Goal: Task Accomplishment & Management: Manage account settings

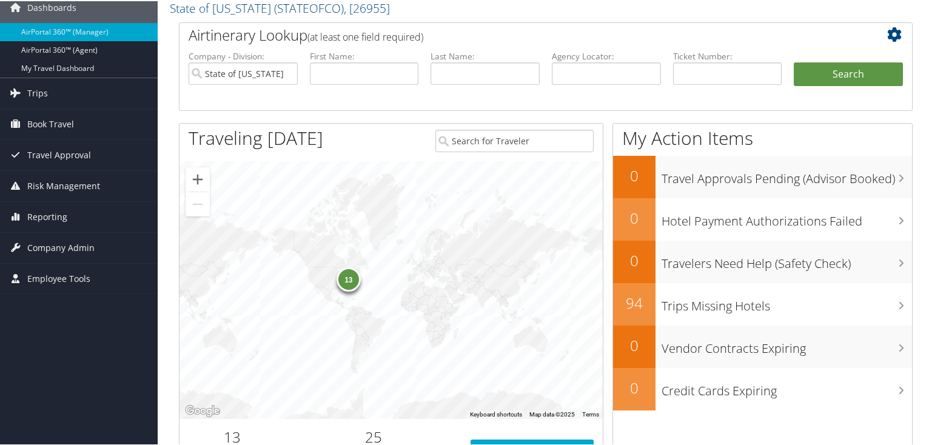
scroll to position [97, 0]
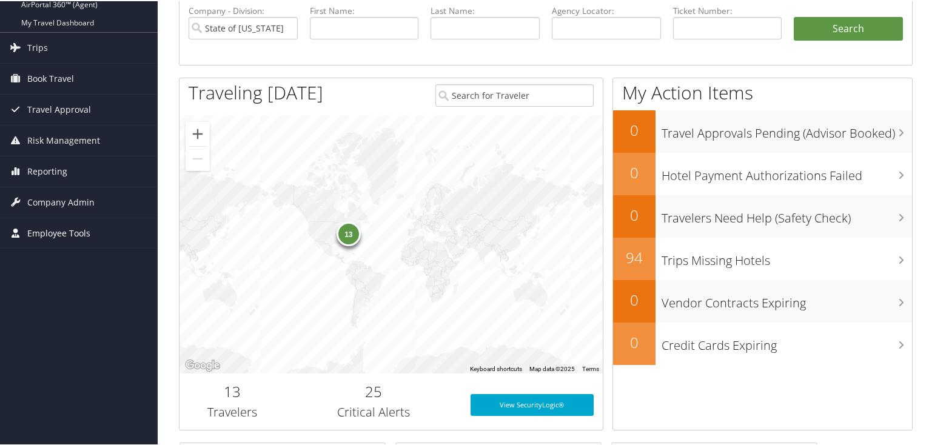
click at [60, 229] on span "Employee Tools" at bounding box center [58, 232] width 63 height 30
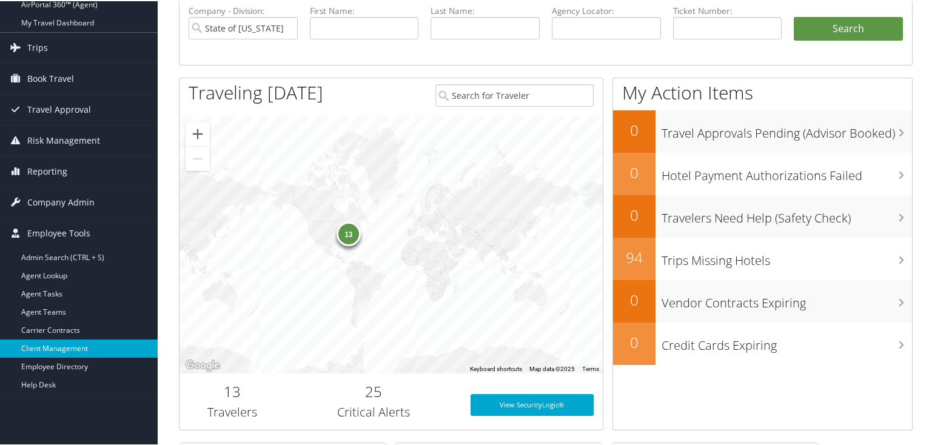
click at [51, 345] on link "Client Management" at bounding box center [79, 348] width 158 height 18
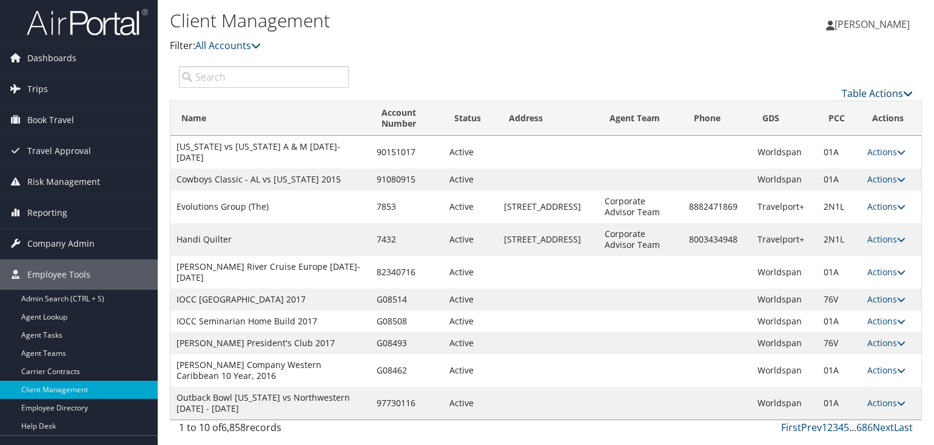
click at [906, 87] on link "Table Actions" at bounding box center [877, 93] width 71 height 13
click at [812, 107] on link "Add Client" at bounding box center [837, 112] width 160 height 21
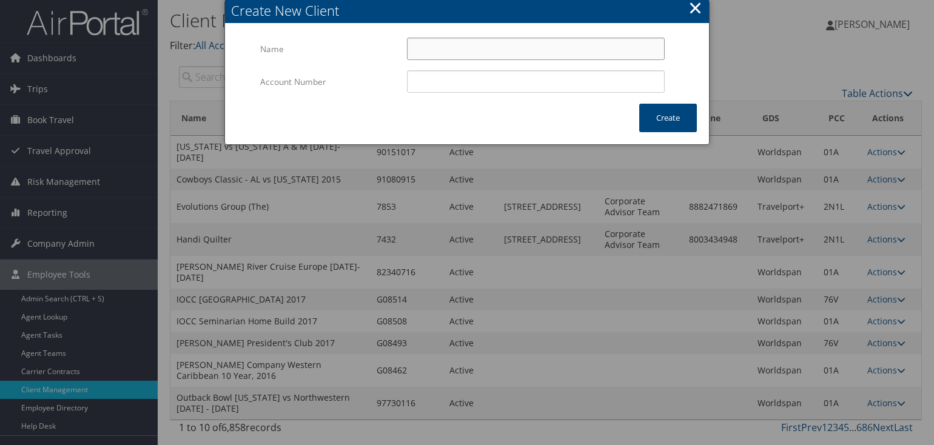
click at [443, 54] on input "Name" at bounding box center [536, 49] width 258 height 22
type input "Aviation & Missile Solutions"
click at [672, 118] on button "Create" at bounding box center [668, 118] width 58 height 29
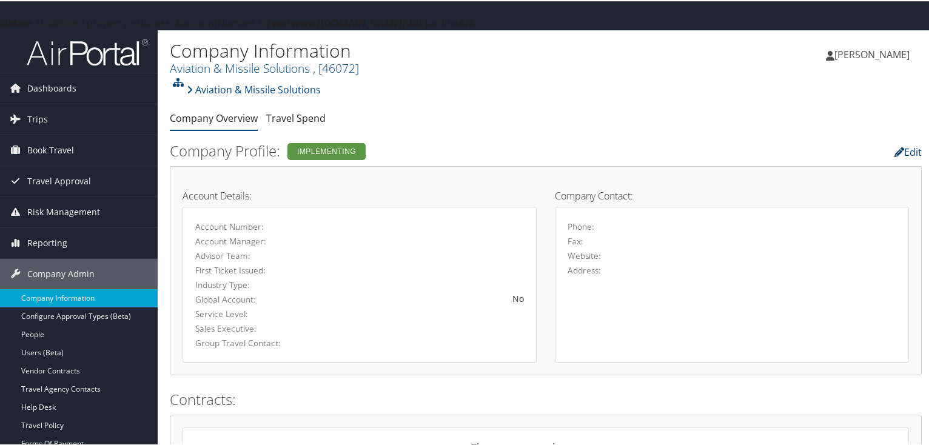
click at [909, 150] on link "Edit" at bounding box center [908, 150] width 27 height 13
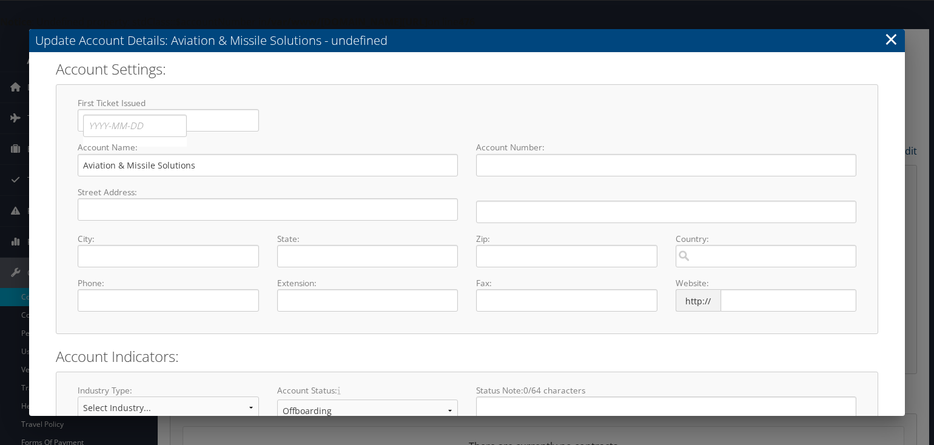
select select "7"
click at [121, 205] on input "text" at bounding box center [268, 209] width 380 height 22
type input "620 Dicovery Drive"
click at [90, 257] on input "text" at bounding box center [168, 256] width 181 height 22
type input "Huntsville"
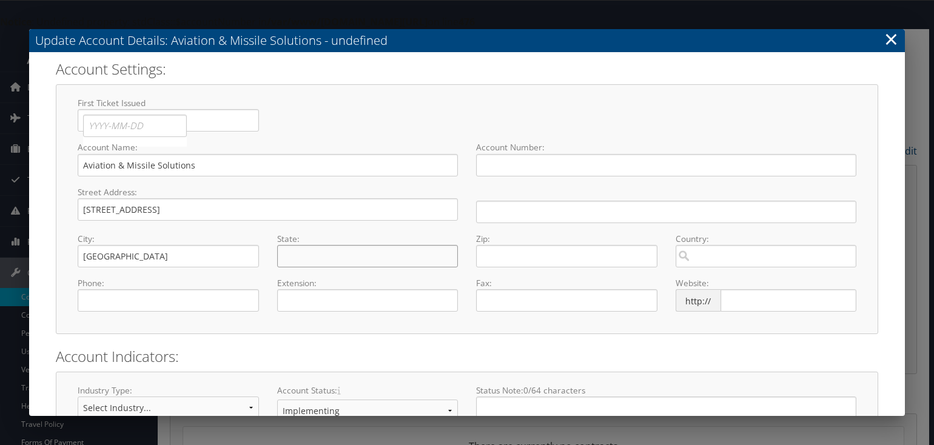
click at [302, 252] on input "text" at bounding box center [367, 256] width 181 height 22
type input "Alabama"
drag, startPoint x: 512, startPoint y: 257, endPoint x: 486, endPoint y: 260, distance: 26.3
click at [486, 260] on input "text" at bounding box center [566, 256] width 181 height 22
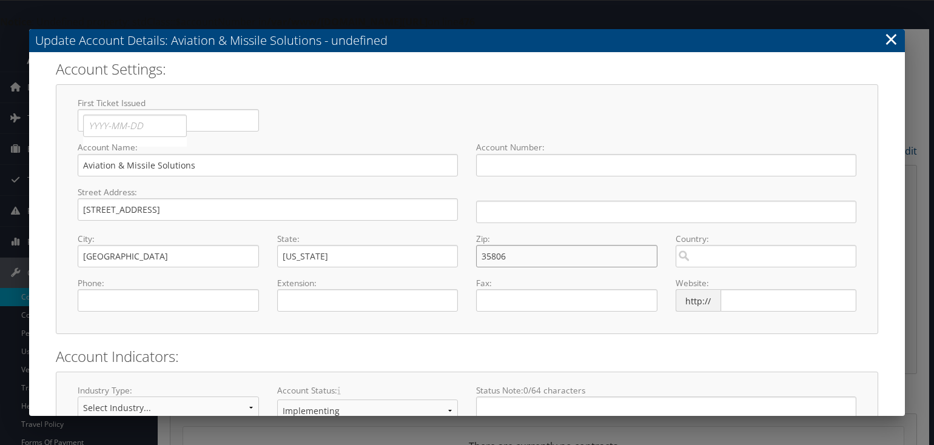
type input "35806"
click at [747, 300] on input "text" at bounding box center [789, 300] width 136 height 22
click at [749, 302] on input "text" at bounding box center [789, 300] width 136 height 22
paste input "https://ams3sx.com/"
type input "https://ams3sx.com/"
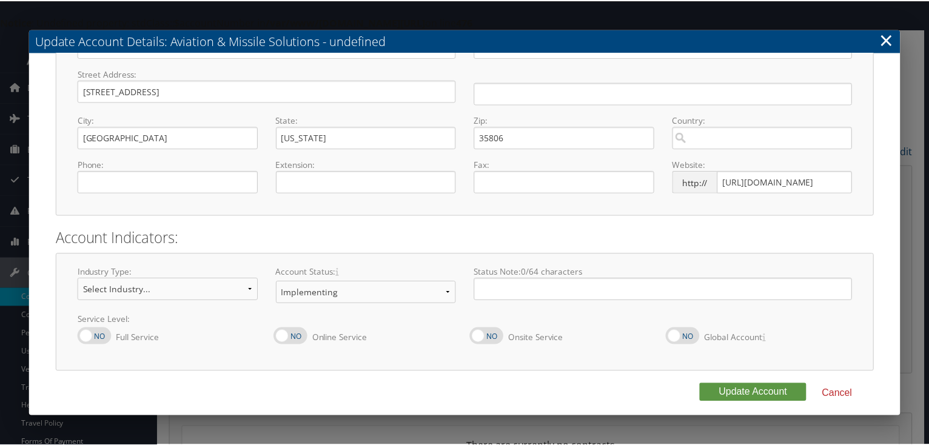
scroll to position [123, 0]
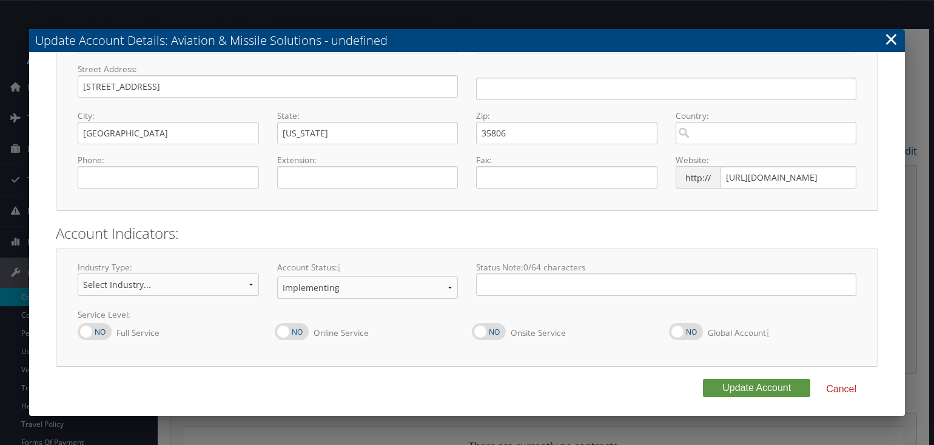
click at [87, 329] on label at bounding box center [95, 331] width 34 height 17
click at [87, 336] on input "Full Service" at bounding box center [88, 340] width 8 height 8
checkbox input "true"
click at [250, 288] on select "Select Industry... Aerospace/Defense Agriculture/Forestry Architecture/Web Desi…" at bounding box center [168, 285] width 181 height 22
select select "1"
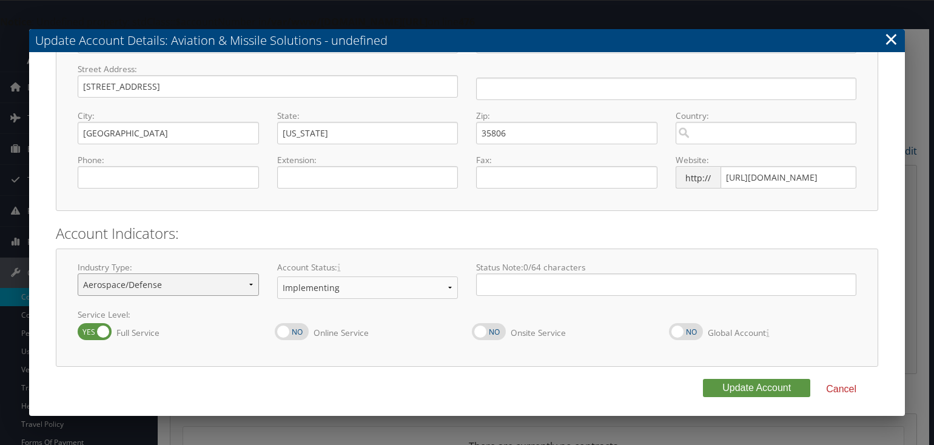
click at [78, 274] on select "Select Industry... Aerospace/Defense Agriculture/Forestry Architecture/Web Desi…" at bounding box center [168, 285] width 181 height 22
click at [745, 382] on button "Update Account" at bounding box center [756, 388] width 107 height 18
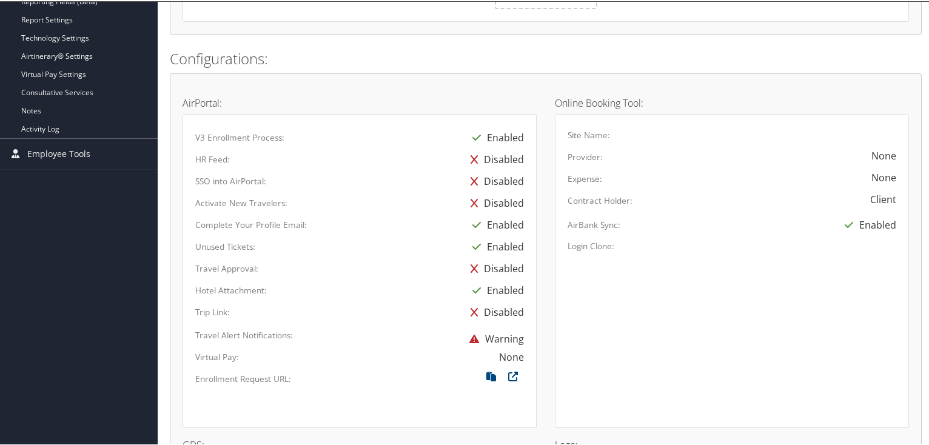
scroll to position [712, 0]
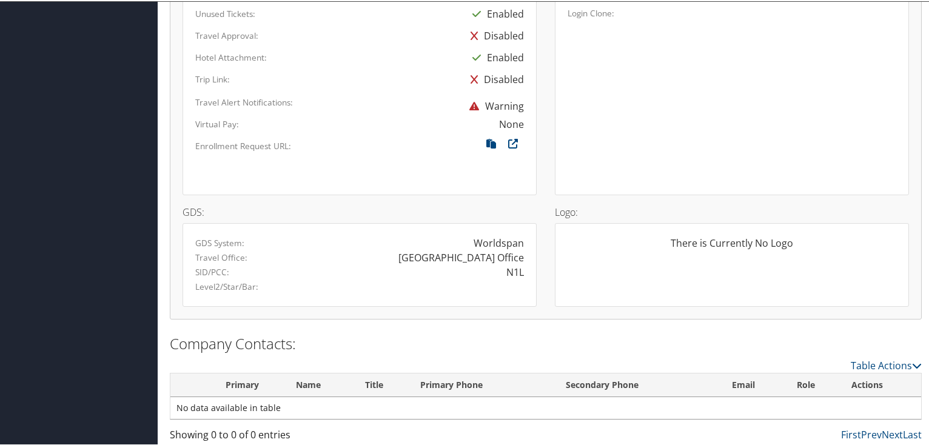
click at [553, 355] on div "Company Contacts: Table Actions Loading... Primary Name Title Primary Phone Sec…" at bounding box center [546, 389] width 752 height 117
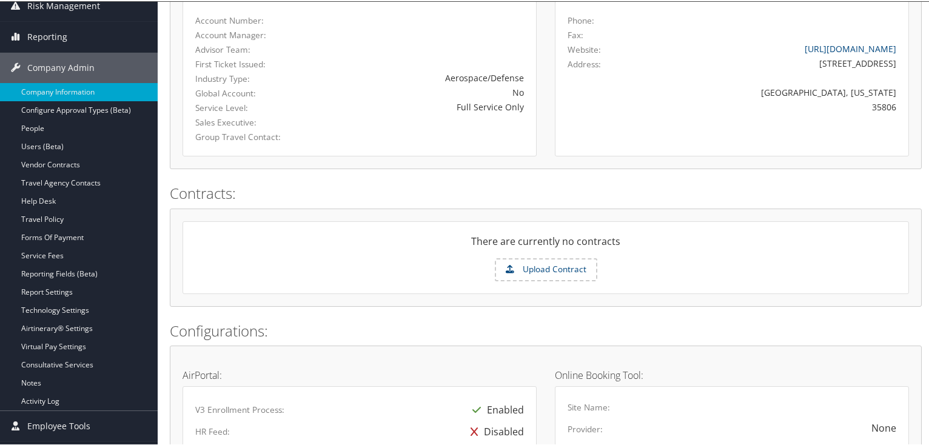
scroll to position [208, 0]
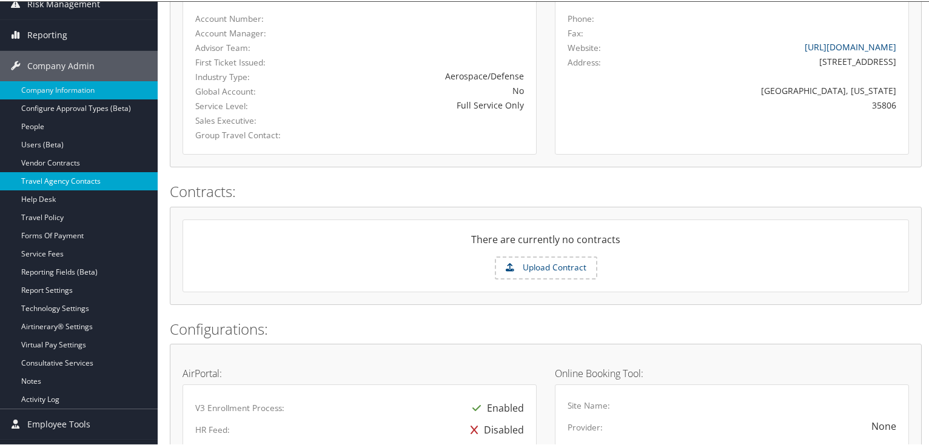
click at [61, 180] on link "Travel Agency Contacts" at bounding box center [79, 180] width 158 height 18
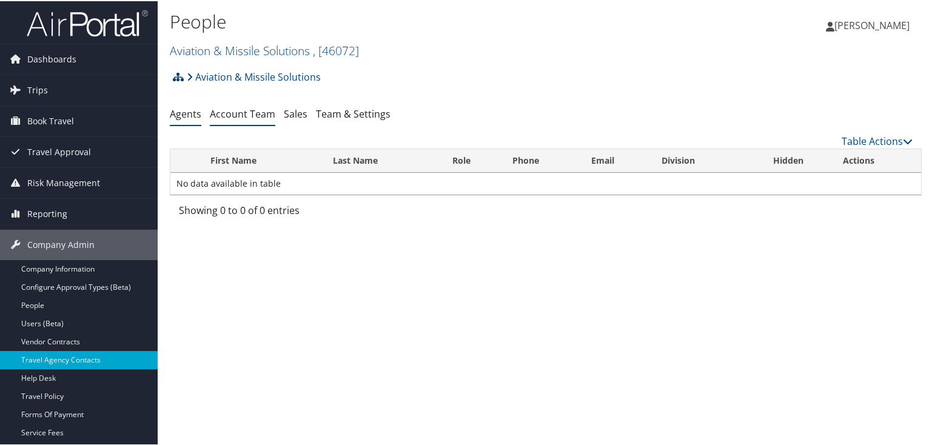
click at [258, 117] on link "Account Team" at bounding box center [243, 112] width 66 height 13
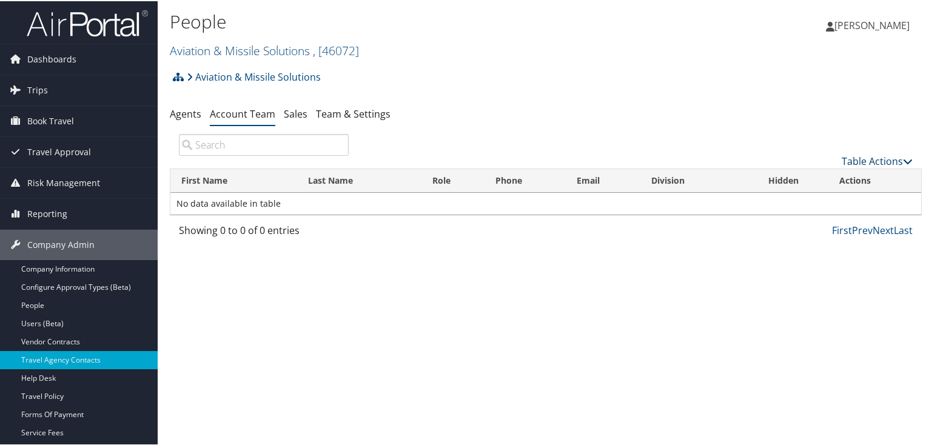
click at [903, 155] on icon at bounding box center [908, 160] width 10 height 10
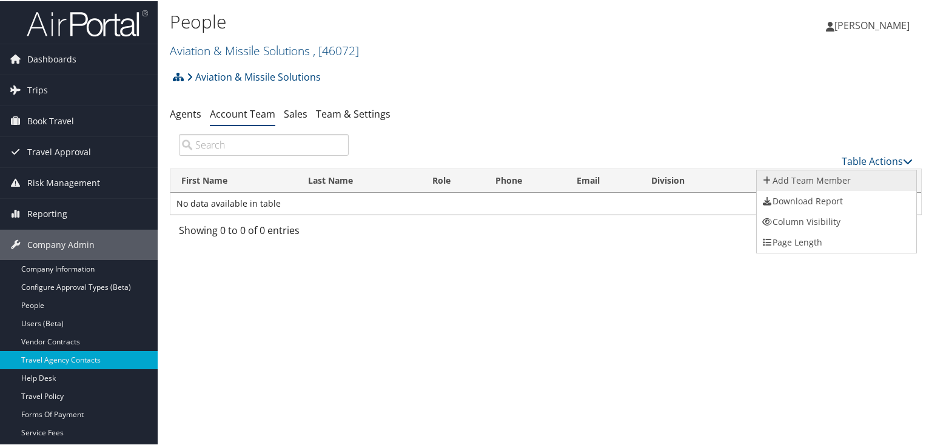
click at [811, 175] on link "Add Team Member" at bounding box center [837, 179] width 160 height 21
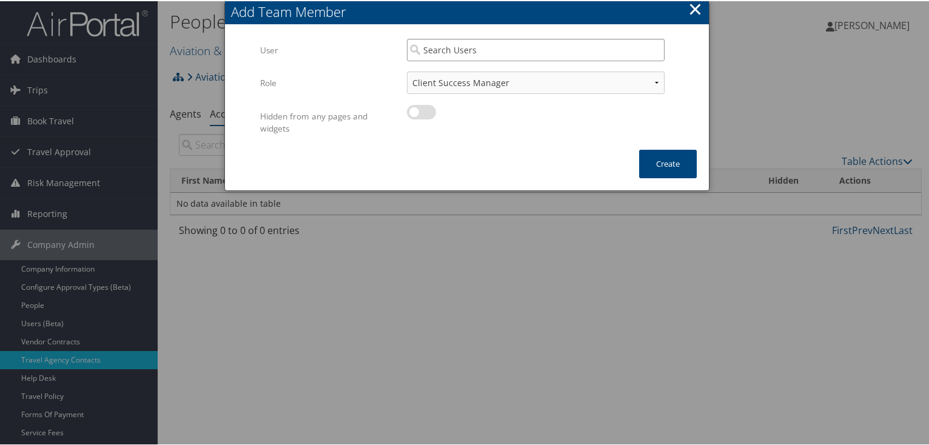
click at [449, 52] on input "search" at bounding box center [536, 49] width 258 height 22
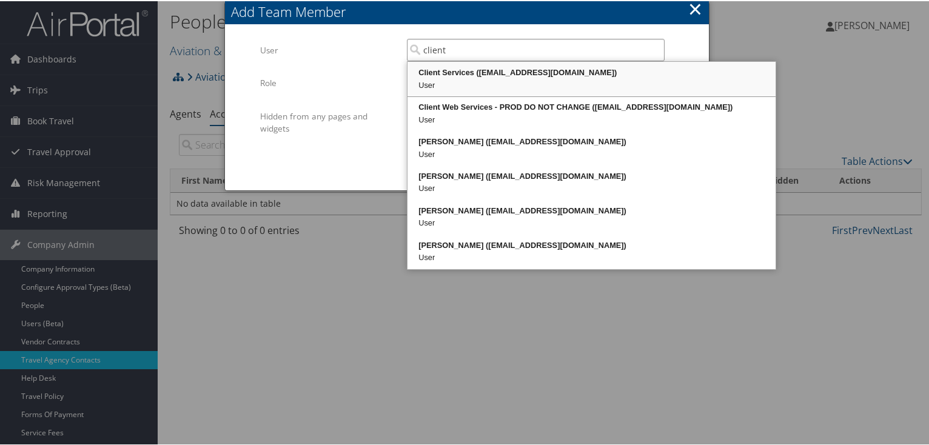
click at [462, 75] on div "Client Services (clientservices@cbtravel.com)" at bounding box center [592, 72] width 365 height 12
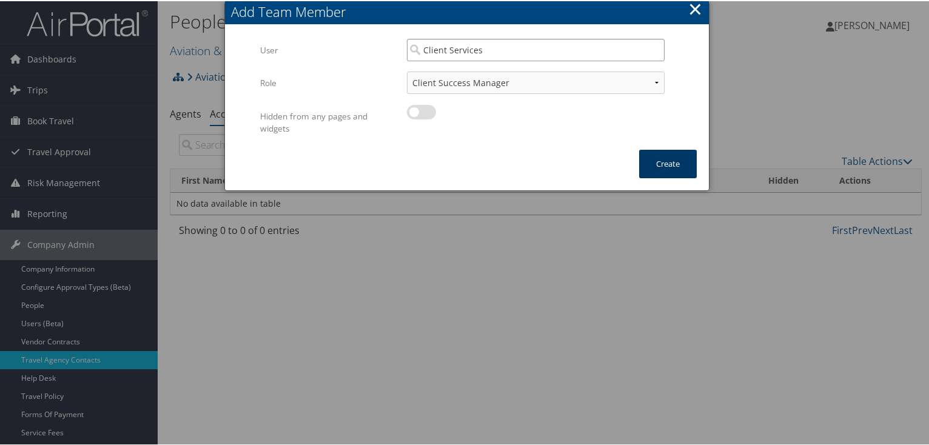
type input "Client Services"
drag, startPoint x: 665, startPoint y: 164, endPoint x: 653, endPoint y: 164, distance: 12.1
click at [653, 164] on button "Create" at bounding box center [668, 163] width 58 height 29
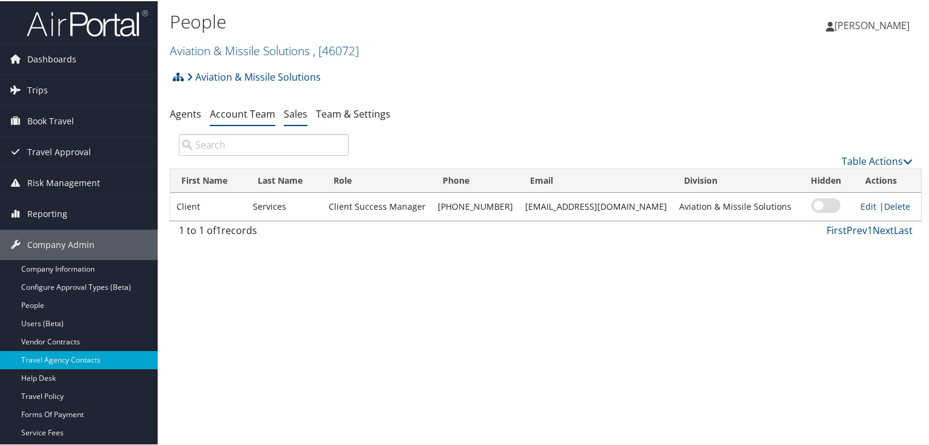
click at [295, 117] on link "Sales" at bounding box center [296, 112] width 24 height 13
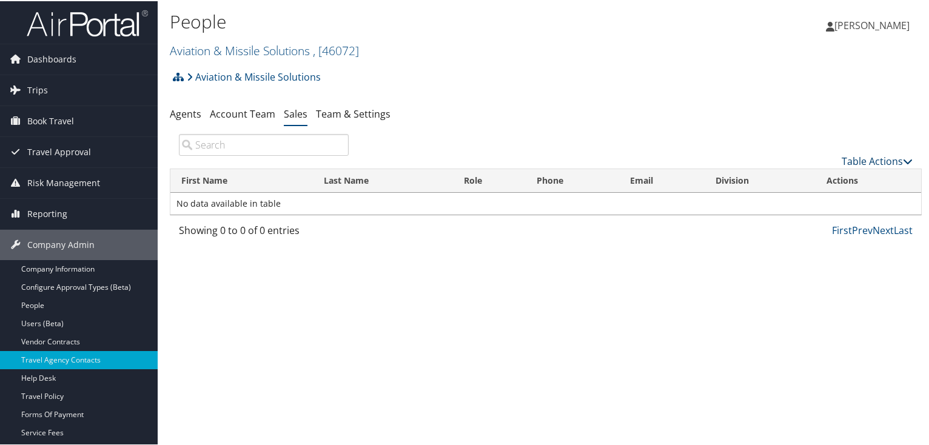
click at [903, 161] on icon at bounding box center [908, 160] width 10 height 10
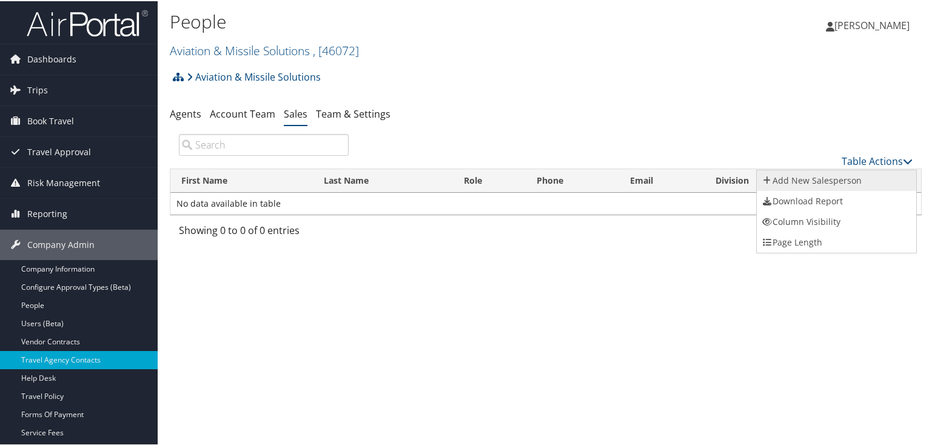
click at [804, 177] on link "Add New Salesperson" at bounding box center [837, 179] width 160 height 21
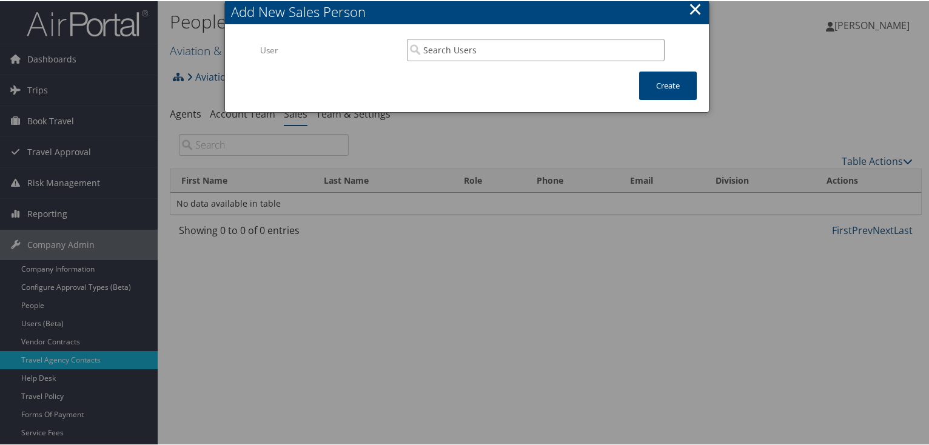
click at [447, 49] on input "search" at bounding box center [536, 49] width 258 height 22
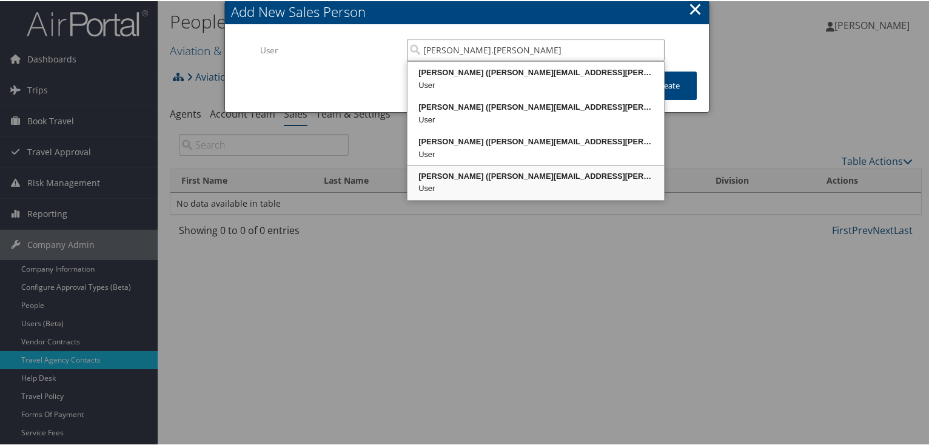
click at [512, 178] on div "[PERSON_NAME] ([PERSON_NAME][EMAIL_ADDRESS][PERSON_NAME][DOMAIN_NAME])" at bounding box center [536, 175] width 253 height 12
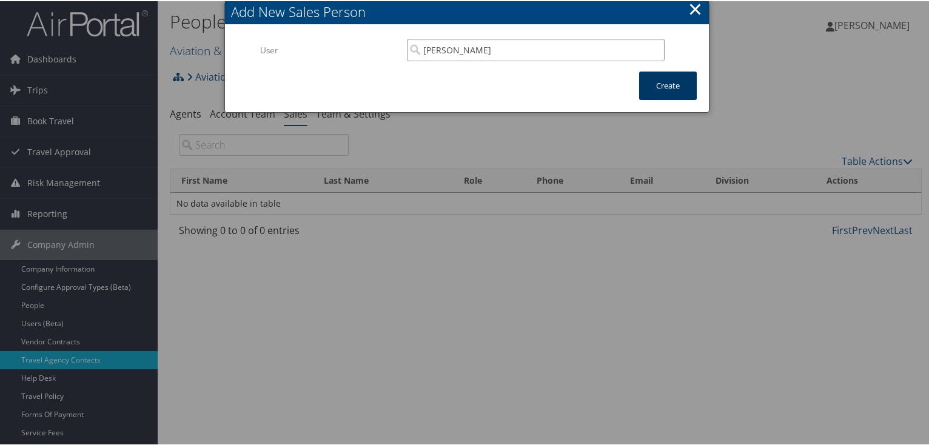
type input "[PERSON_NAME]"
click at [666, 87] on button "Create" at bounding box center [668, 84] width 58 height 29
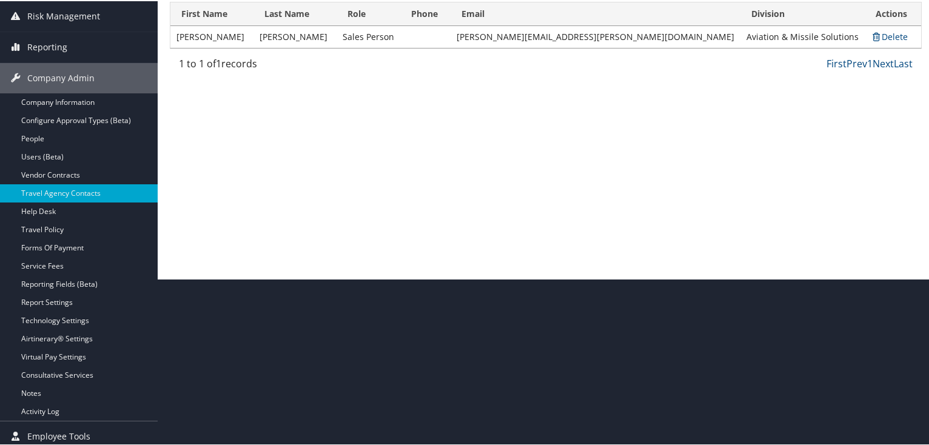
scroll to position [172, 0]
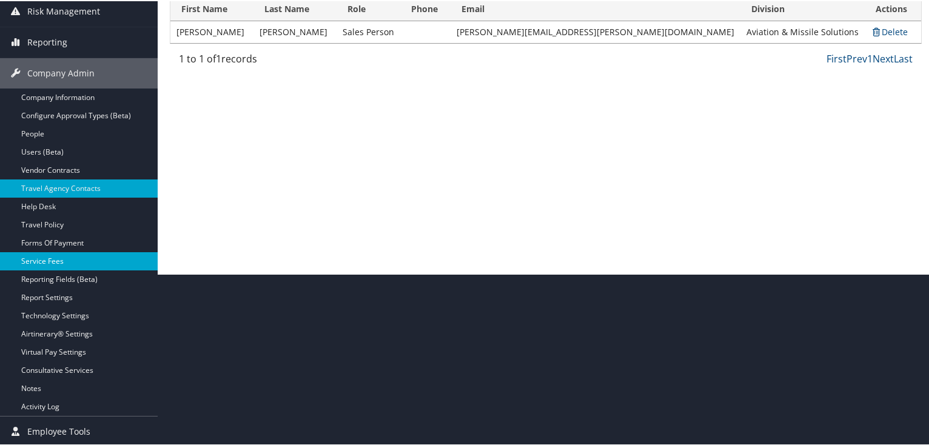
click at [45, 256] on link "Service Fees" at bounding box center [79, 260] width 158 height 18
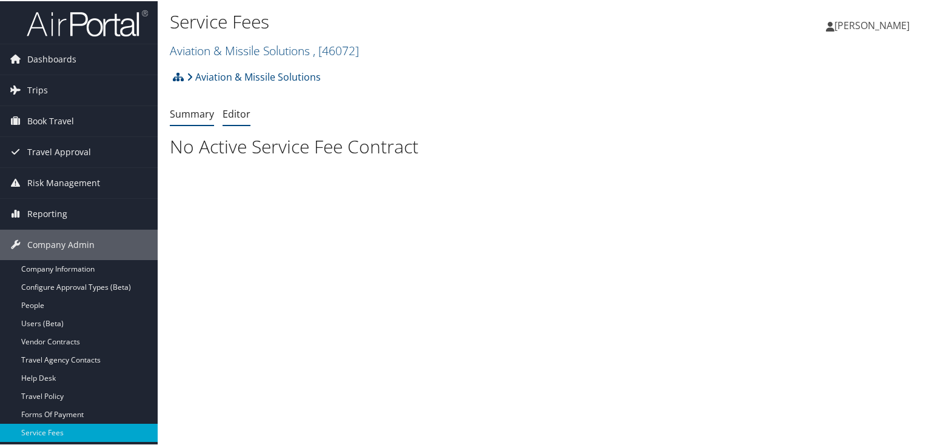
click at [233, 110] on link "Editor" at bounding box center [237, 112] width 28 height 13
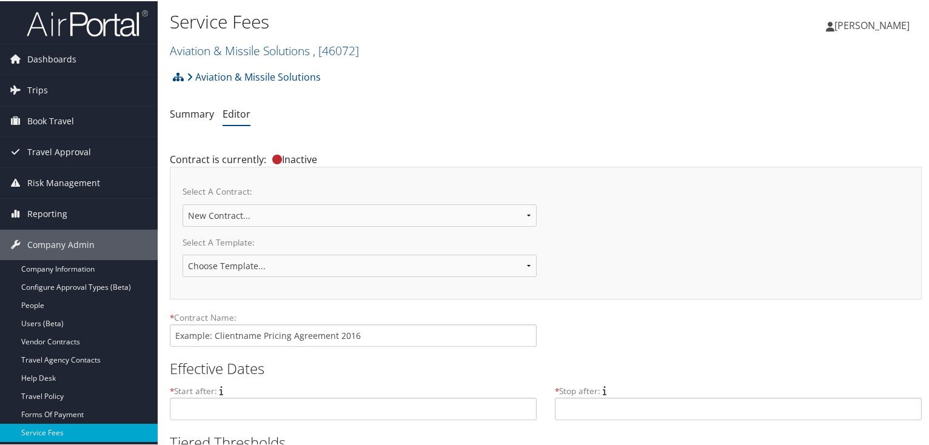
scroll to position [82, 0]
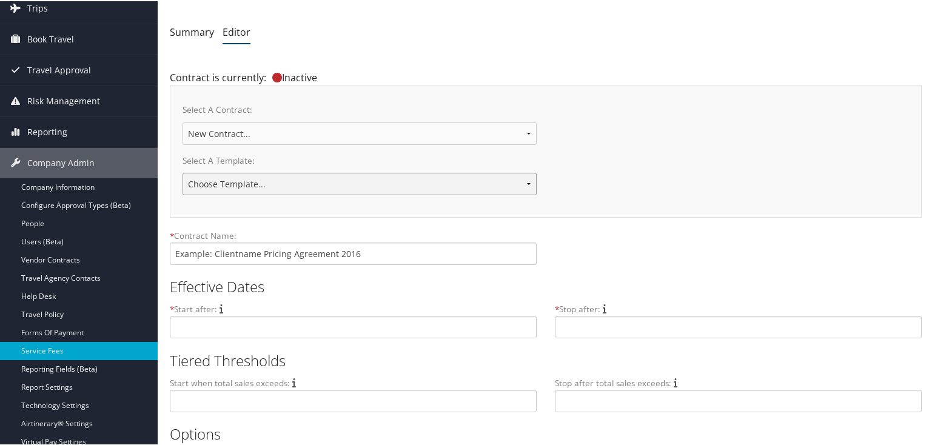
click at [524, 189] on select "Choose Template... 2018 IUC-PG Pricing Agreement Sales Pricing 2020 - Under $1M…" at bounding box center [360, 183] width 354 height 22
select select "22136"
click at [183, 172] on select "Choose Template... 2018 IUC-PG Pricing Agreement Sales Pricing 2020 - Under $1M…" at bounding box center [360, 183] width 354 height 22
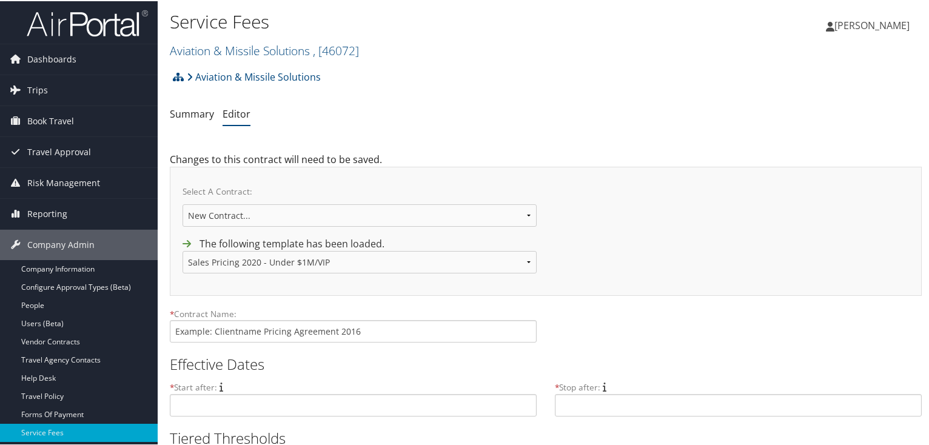
drag, startPoint x: 0, startPoint y: 0, endPoint x: 937, endPoint y: 132, distance: 945.9
click at [929, 132] on html "Menu Dashboards ► AirPortal 360™ (Manager) AirPortal 360™ (Agent) My Travel Das…" at bounding box center [467, 222] width 934 height 445
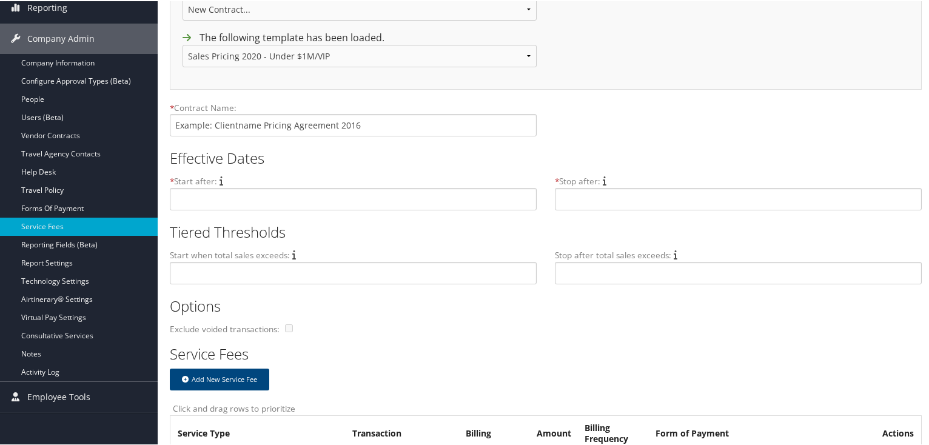
scroll to position [209, 0]
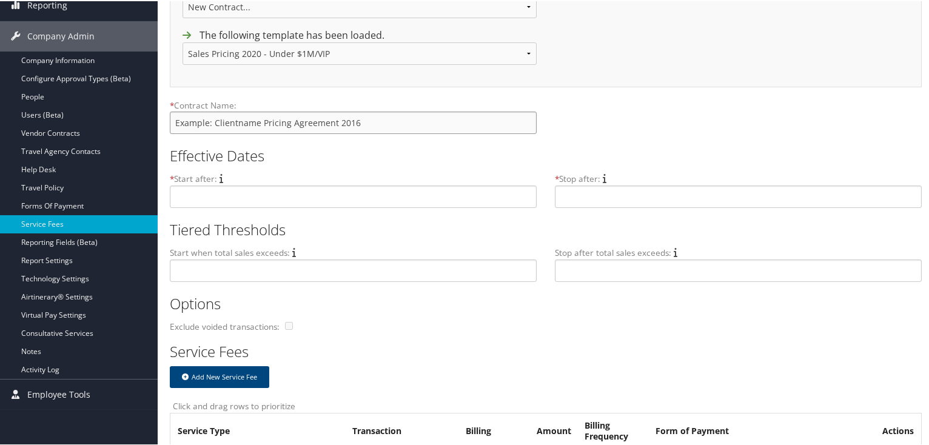
click at [221, 124] on input "text" at bounding box center [353, 121] width 367 height 22
type input "Aviation & Missile Solutions"
click at [189, 200] on input "text" at bounding box center [353, 195] width 367 height 22
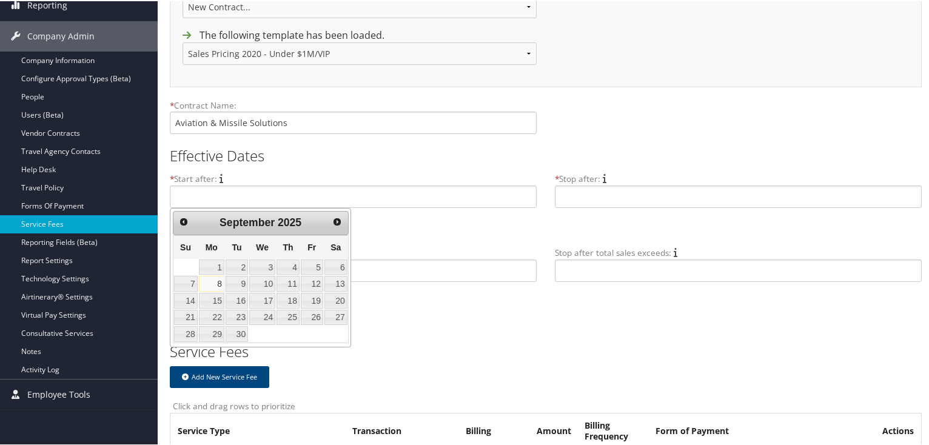
click at [212, 282] on link "8" at bounding box center [211, 283] width 25 height 16
type input "Sep 8, 2025"
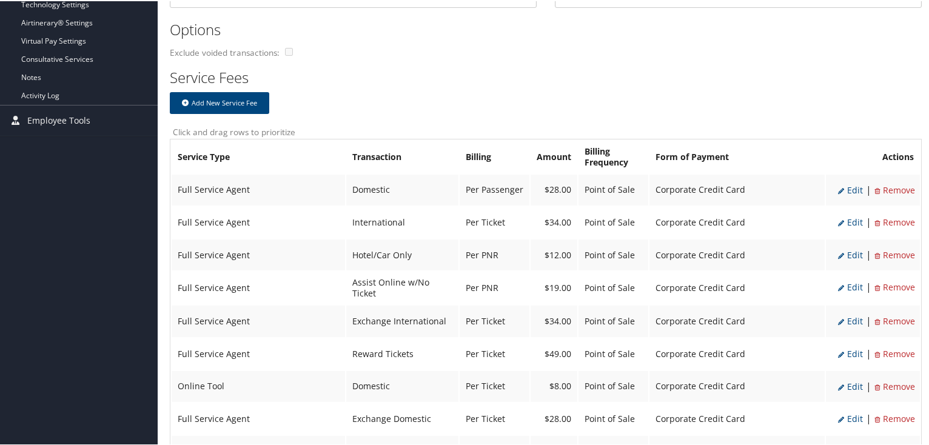
scroll to position [496, 0]
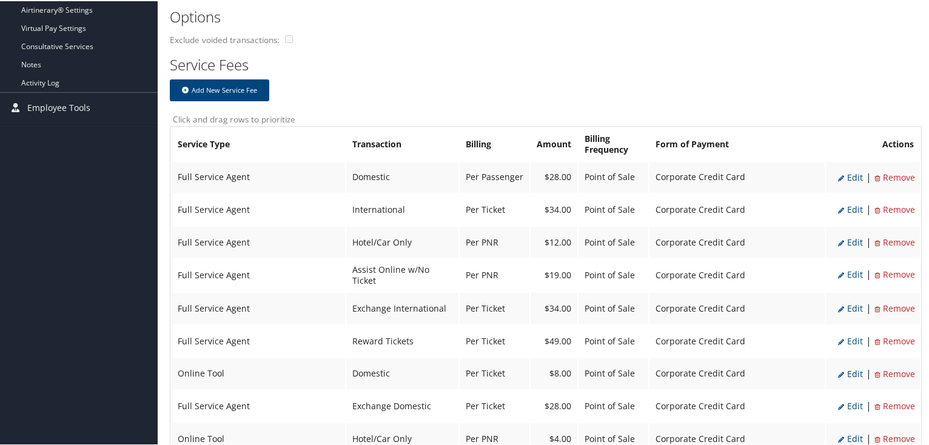
click at [851, 204] on span "Edit" at bounding box center [850, 209] width 25 height 12
select select "2"
select select "14"
type input "34.0"
select select "4"
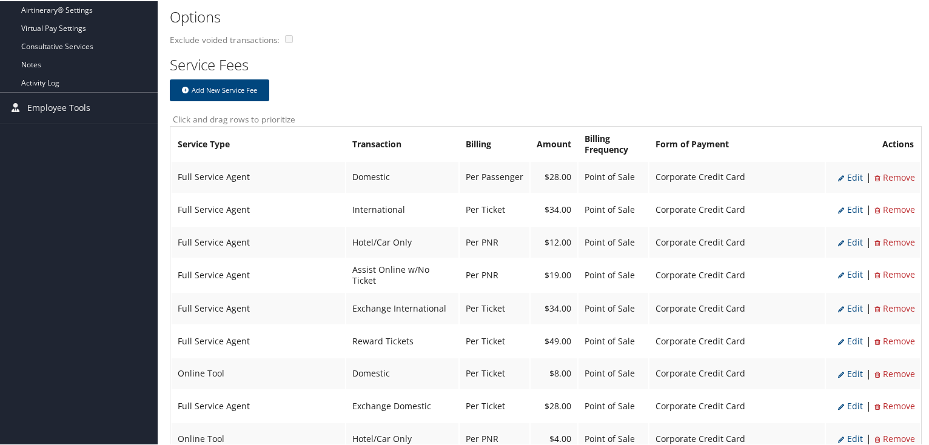
select select "2"
select select "14"
select select "4"
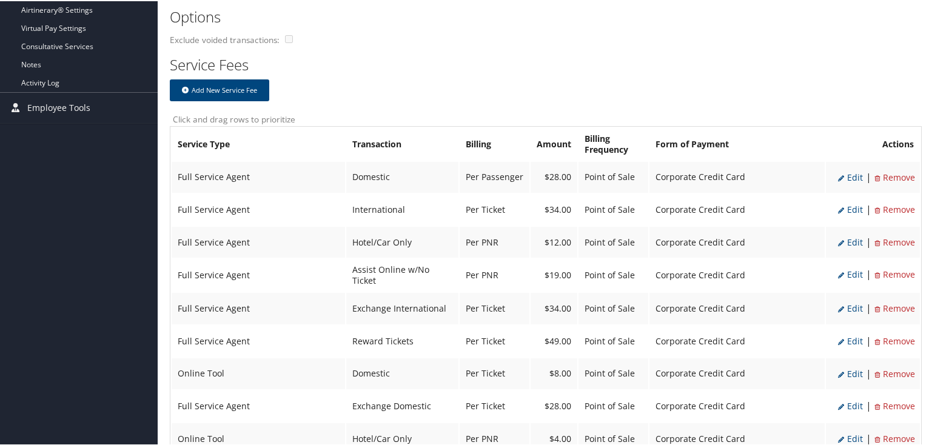
select select "2"
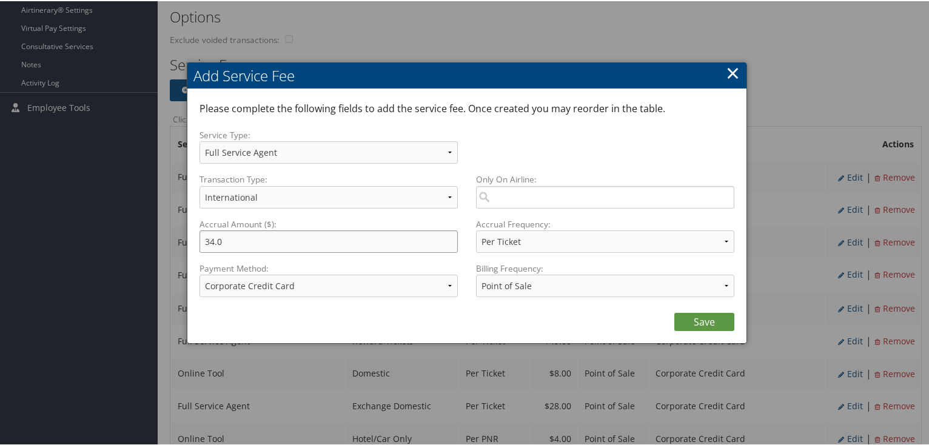
click at [212, 241] on input "34.0" at bounding box center [329, 240] width 258 height 22
type input "33.0"
click at [703, 323] on link "Save" at bounding box center [705, 321] width 60 height 18
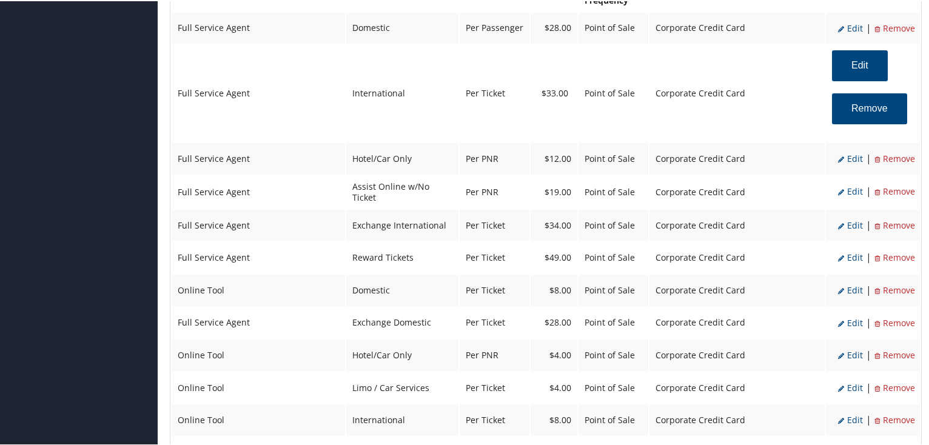
scroll to position [648, 0]
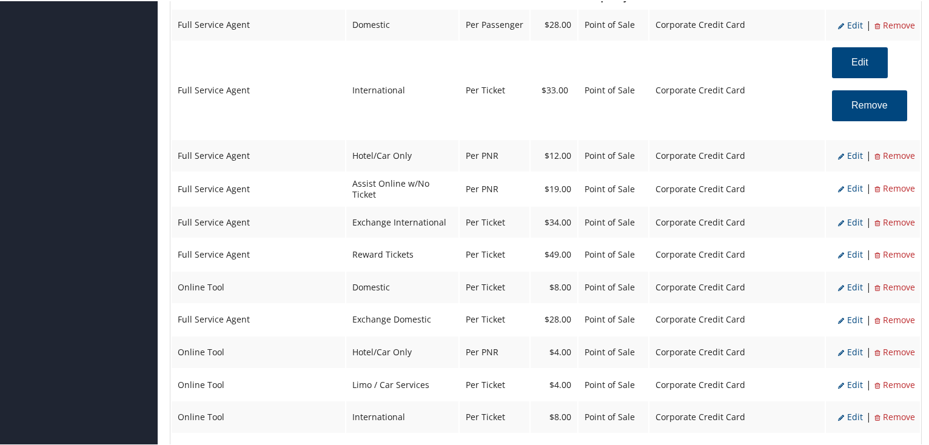
click at [857, 220] on ul "Edit | Remove" at bounding box center [877, 221] width 75 height 21
click at [854, 215] on span "Edit" at bounding box center [850, 221] width 25 height 12
select select "25"
type input "34.0"
select select "2"
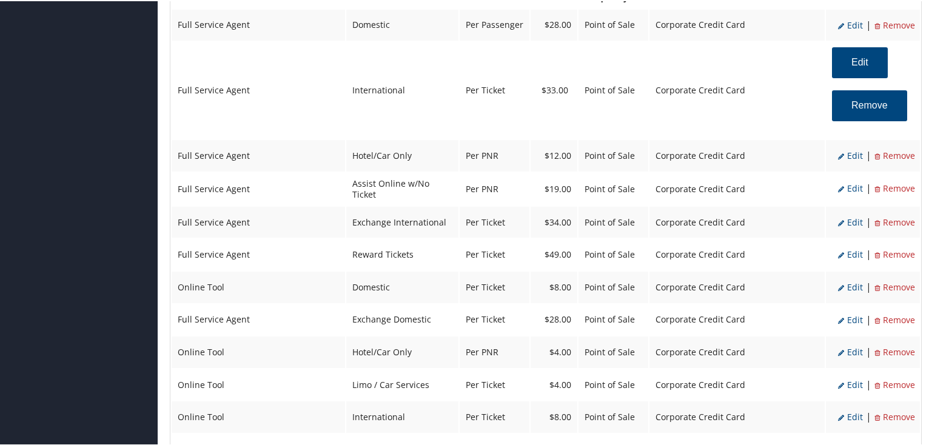
select select "25"
select select "4"
select select "2"
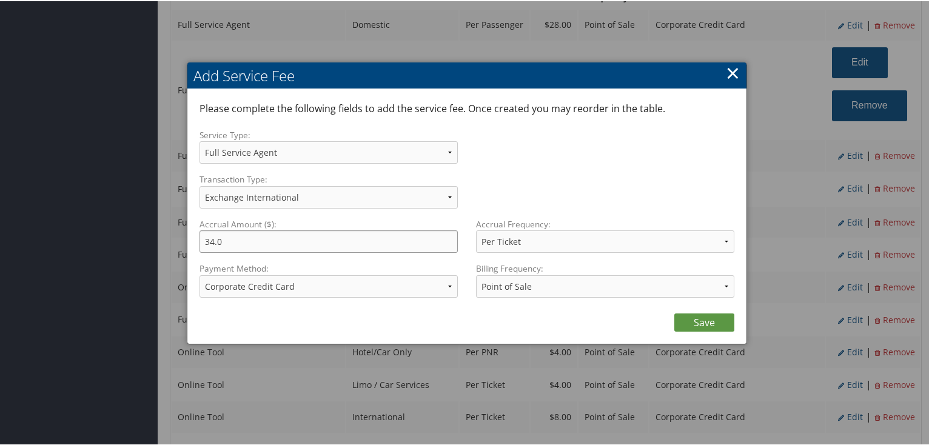
click at [212, 240] on input "34.0" at bounding box center [329, 240] width 258 height 22
type input "33.0"
click at [703, 324] on link "Save" at bounding box center [705, 321] width 60 height 18
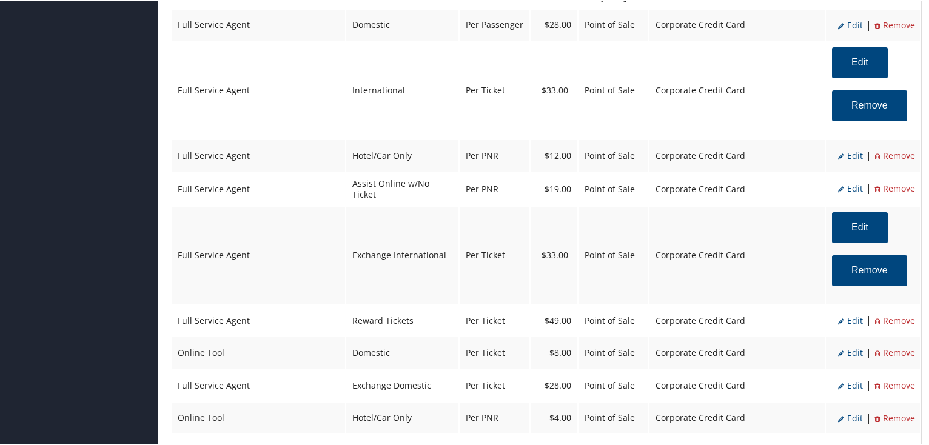
click at [902, 181] on span "Remove" at bounding box center [895, 187] width 41 height 12
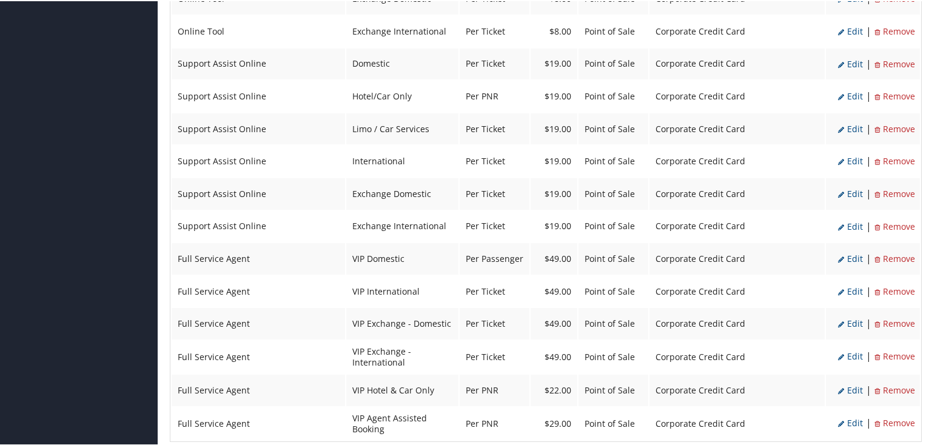
scroll to position [1337, 0]
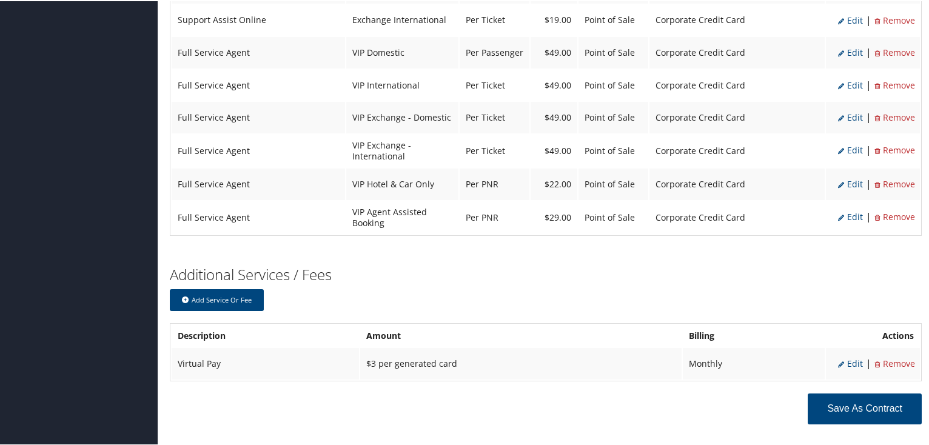
click at [853, 357] on span "Edit" at bounding box center [850, 363] width 25 height 12
type input "Virtual Pay"
type input "$3 per generated card"
select select "6"
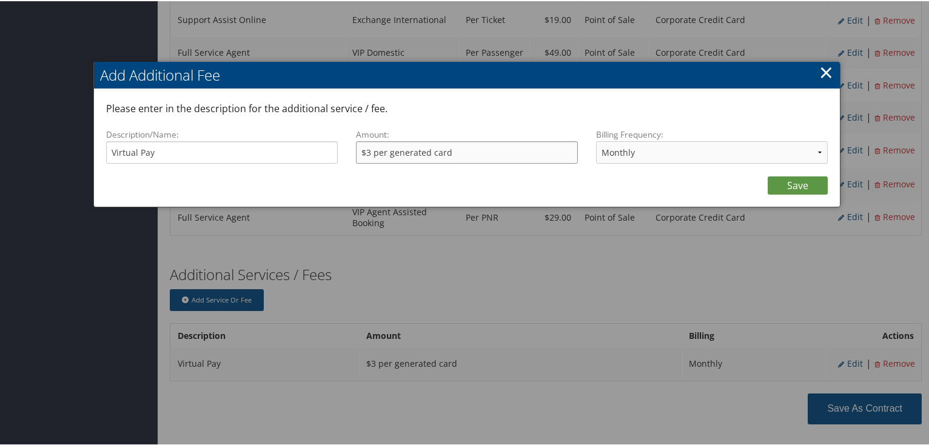
click at [370, 153] on input "$3 per generated card" at bounding box center [467, 151] width 223 height 22
type input "$5 per generated card"
click at [800, 182] on link "Save" at bounding box center [798, 184] width 60 height 18
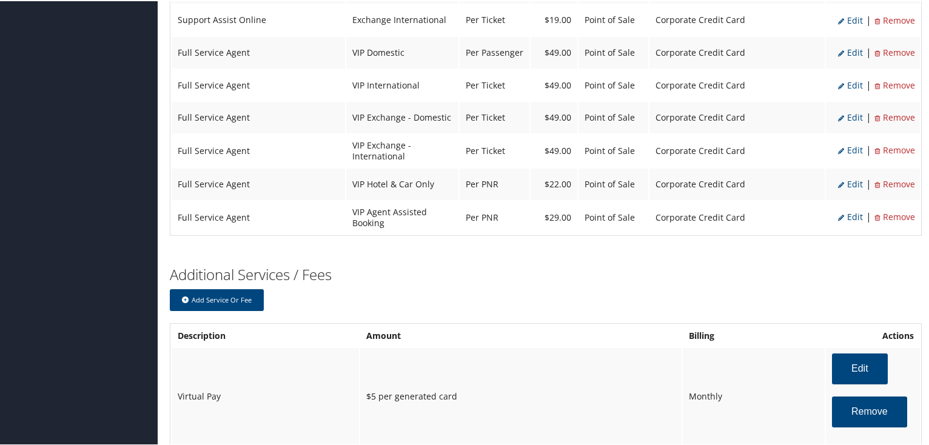
scroll to position [1404, 0]
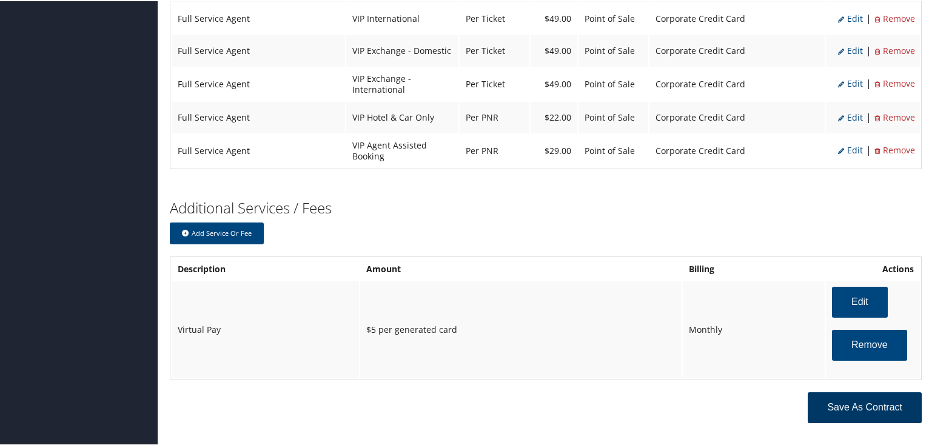
click at [854, 391] on button "Save as Contract" at bounding box center [865, 406] width 114 height 31
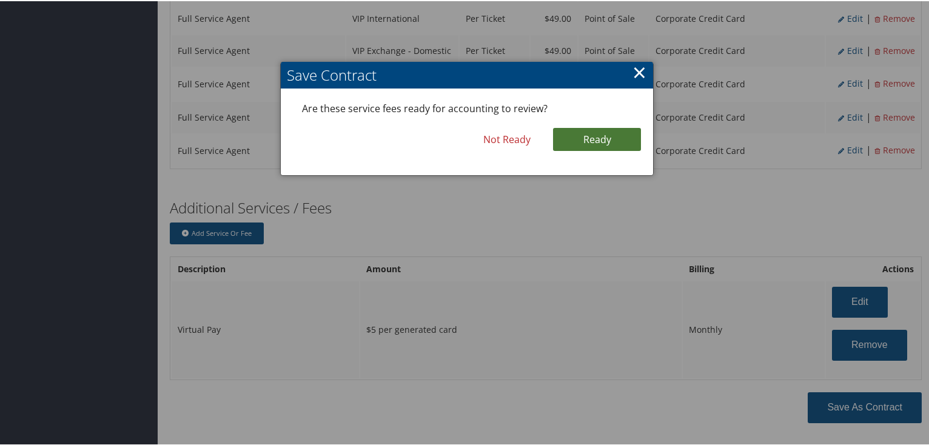
click at [595, 132] on link "Ready" at bounding box center [597, 138] width 88 height 23
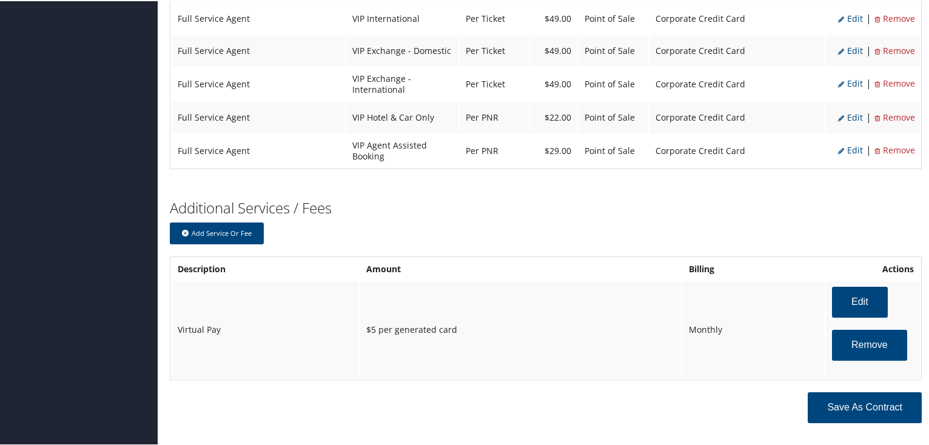
scroll to position [1411, 0]
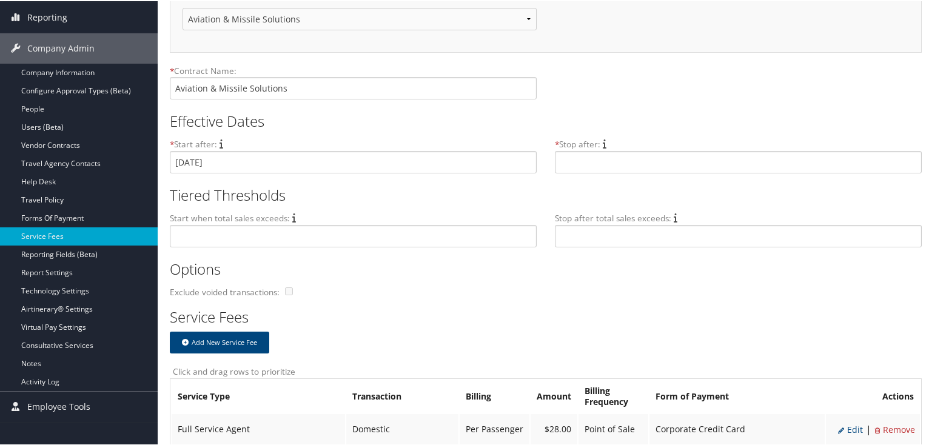
scroll to position [195, 0]
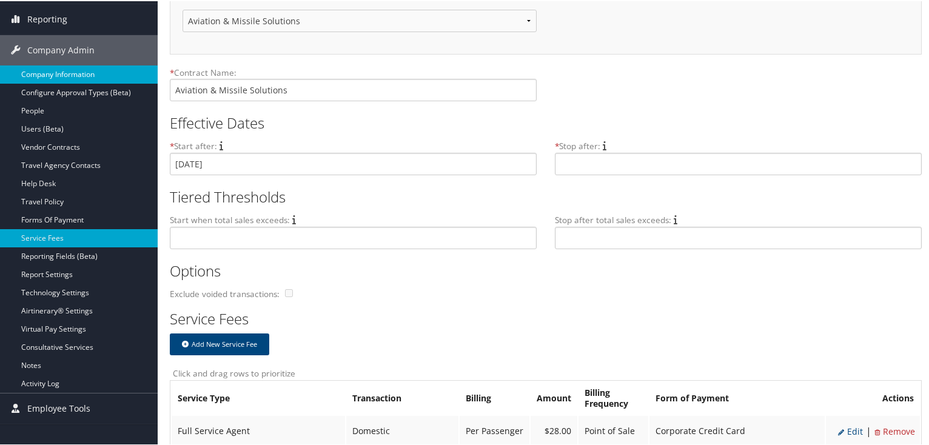
click at [64, 71] on link "Company Information" at bounding box center [79, 73] width 158 height 18
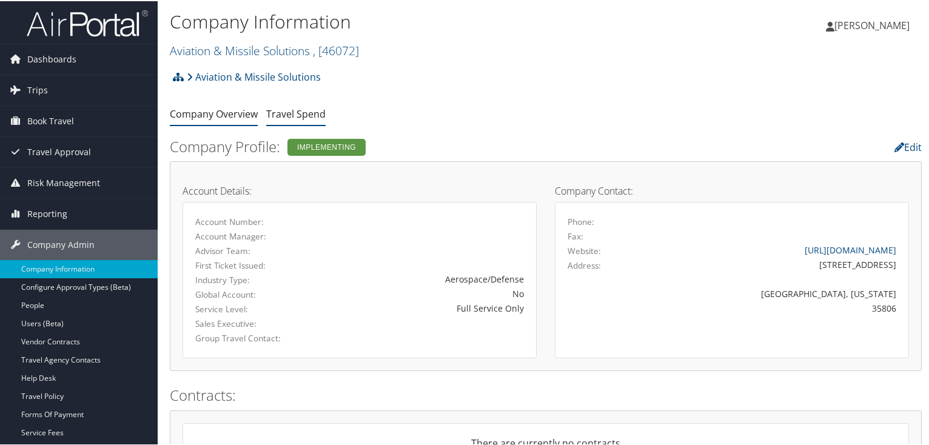
click at [294, 120] on link "Travel Spend" at bounding box center [295, 112] width 59 height 13
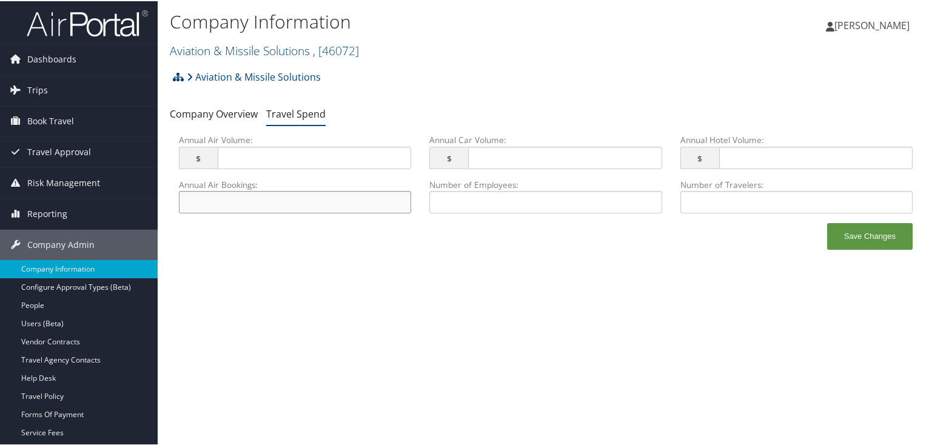
click at [371, 196] on input "Annual Air Bookings: This field has invalid characters." at bounding box center [295, 201] width 232 height 22
type input "400"
click at [339, 160] on input "Annual Air Volume: $ This field has invalid characters." at bounding box center [315, 157] width 194 height 22
type input "400,000"
click at [636, 158] on input "Annual Car Volume: $ This field has invalid characters." at bounding box center [565, 157] width 194 height 22
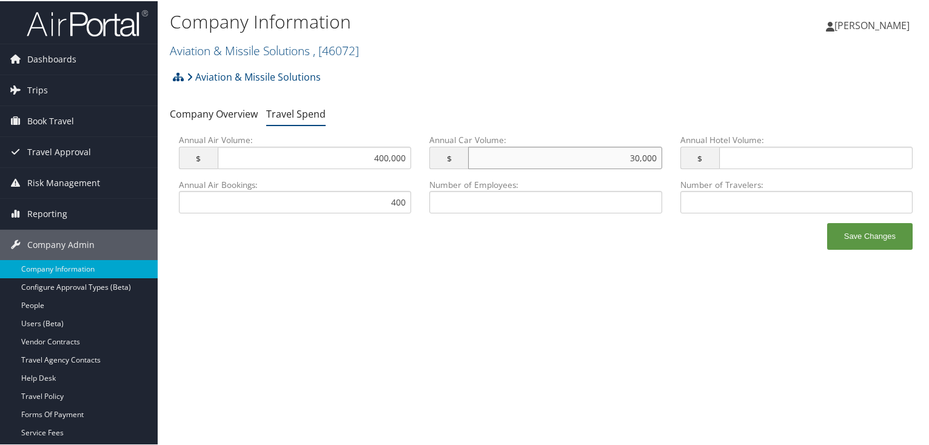
type input "30,000"
click at [874, 161] on input "Annual Hotel Volume: $ This field has invalid characters." at bounding box center [817, 157] width 194 height 22
type input "50,000"
click at [569, 203] on input "Number of Employees: This field has invalid characters." at bounding box center [546, 201] width 232 height 22
type input "2"
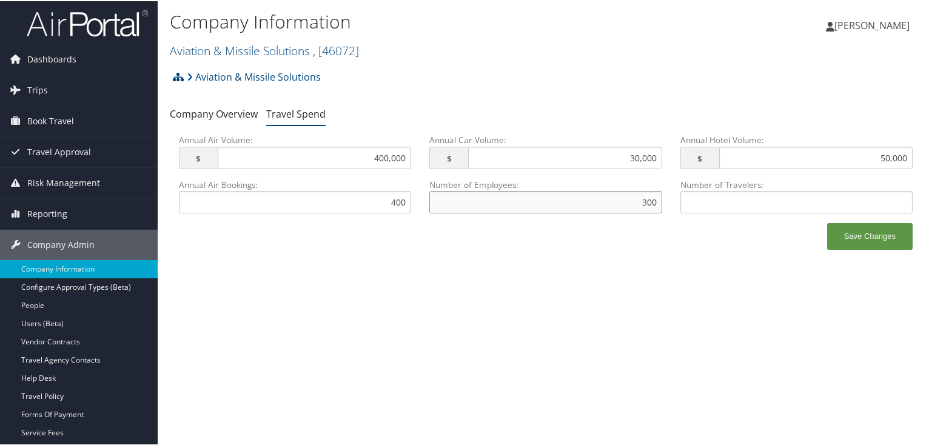
type input "300"
click at [860, 204] on input "Number of Travelers: This field has invalid characters." at bounding box center [797, 201] width 232 height 22
type input "200"
click at [877, 236] on button "Save Changes" at bounding box center [871, 235] width 86 height 27
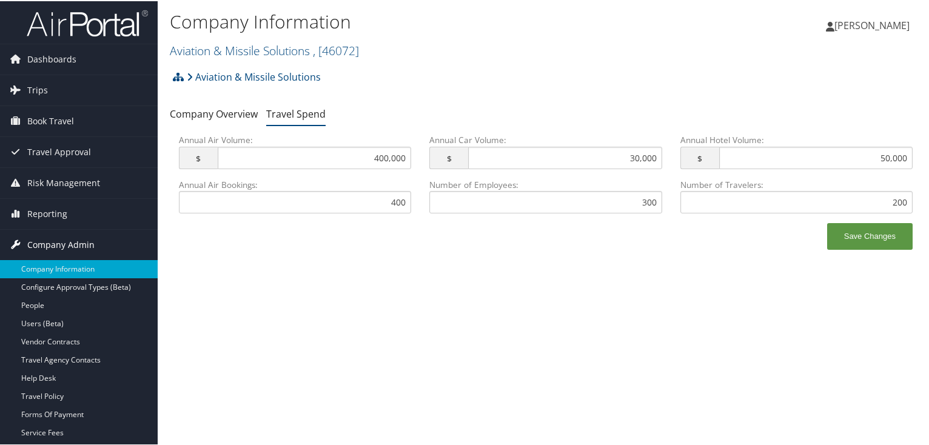
click at [66, 246] on span "Company Admin" at bounding box center [60, 244] width 67 height 30
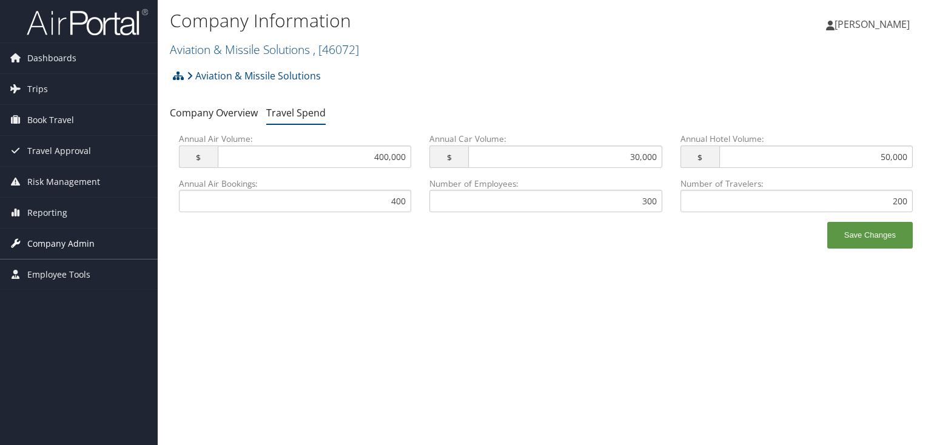
click at [66, 246] on span "Company Admin" at bounding box center [60, 244] width 67 height 30
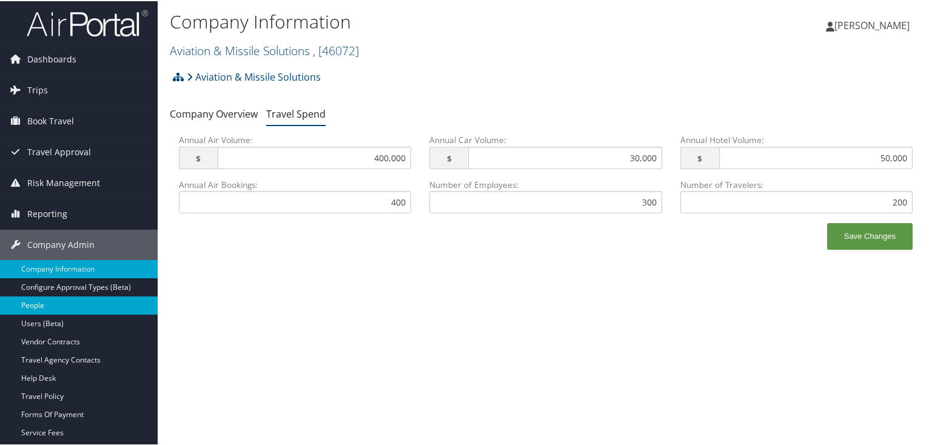
click at [51, 304] on link "People" at bounding box center [79, 304] width 158 height 18
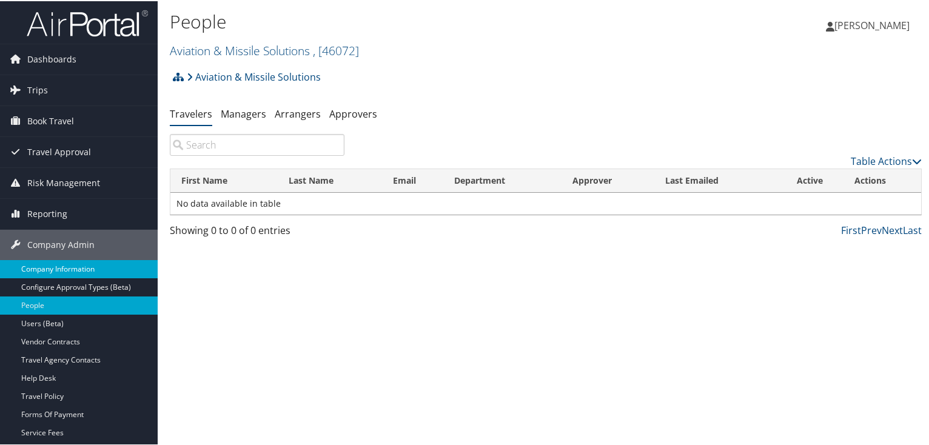
click at [67, 263] on link "Company Information" at bounding box center [79, 268] width 158 height 18
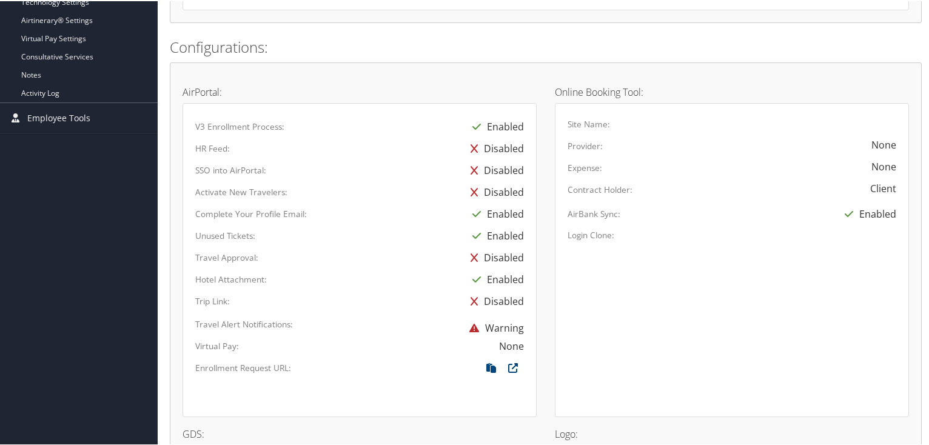
scroll to position [707, 0]
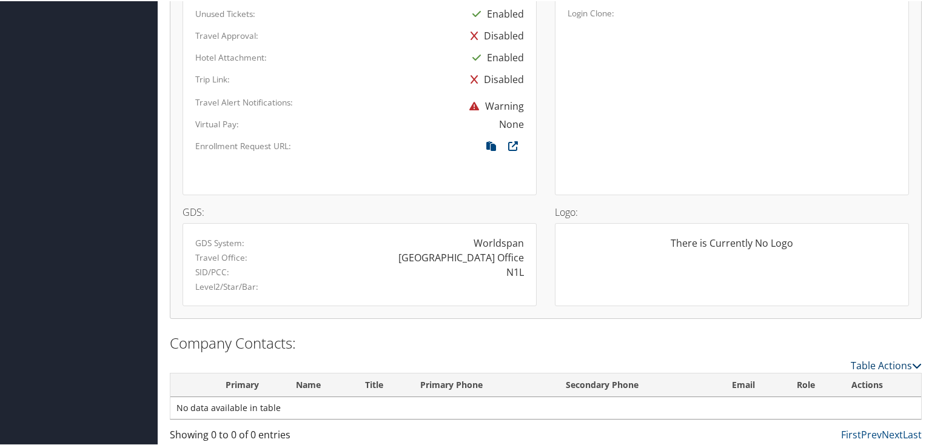
click at [913, 360] on icon at bounding box center [917, 365] width 10 height 10
click at [789, 382] on link "New Contact" at bounding box center [837, 382] width 160 height 21
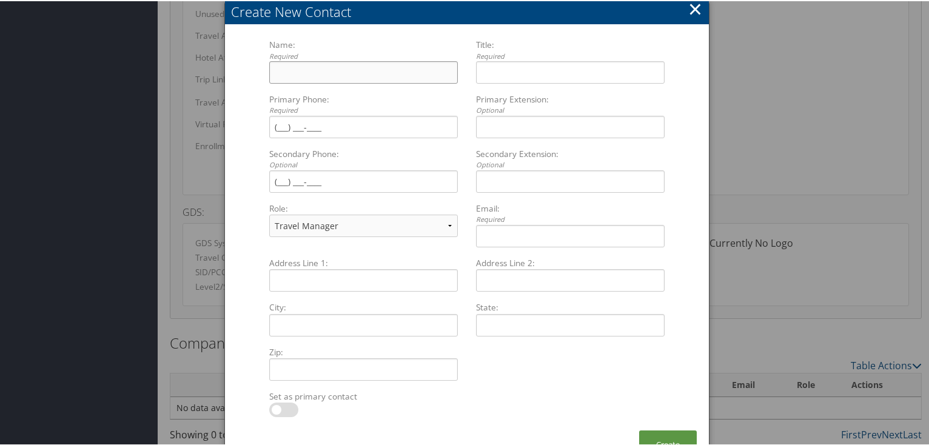
click at [274, 74] on input "Name: Required Multiple values The selected items contain different values for …" at bounding box center [363, 71] width 189 height 22
type input "[PERSON_NAME]"
click at [274, 124] on input "Primary Phone: Required Multiple values The selected items contain different va…" at bounding box center [363, 126] width 189 height 22
type input "(256) 698-0667"
click at [479, 75] on input "Title: Required Multiple values The selected items contain different values for…" at bounding box center [570, 71] width 189 height 22
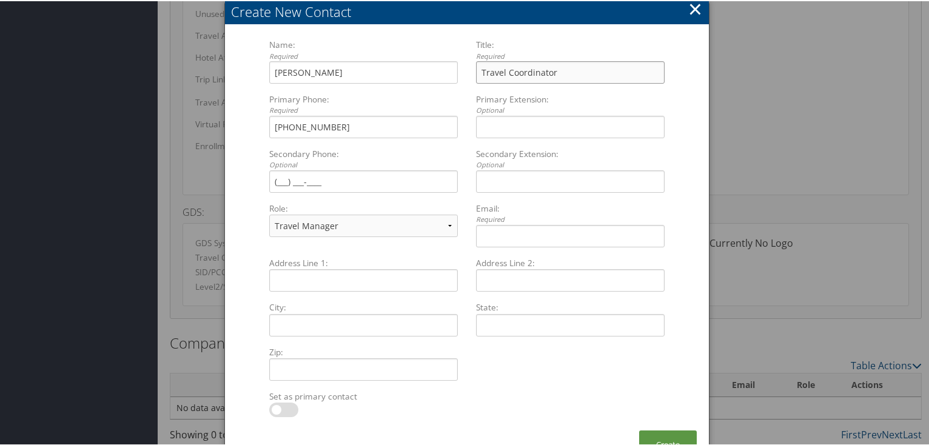
type input "Travel Coordinator"
click at [497, 134] on input "Primary Extension: Optional Multiple values The selected items contain differen…" at bounding box center [570, 126] width 189 height 22
type input "C"
click at [565, 67] on input "Travel Coordinator" at bounding box center [570, 71] width 189 height 22
type input "Travel Coordinator & Contracts"
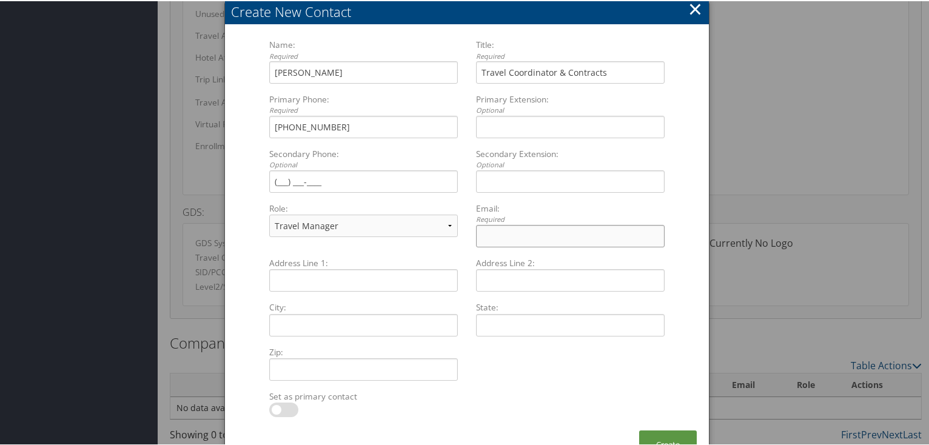
click at [493, 234] on input "Email: Required Multiple values The selected items contain different values for…" at bounding box center [570, 235] width 189 height 22
paste input "Hall, Bayleigh <bayleigh.hall@ams3sx.com>"
click at [540, 234] on input "Hall, Bayleigh <bayleigh.hall@ams3sx.com>" at bounding box center [570, 235] width 189 height 22
click at [593, 239] on input "bayleigh.hall@ams3sx.com>" at bounding box center [570, 235] width 189 height 22
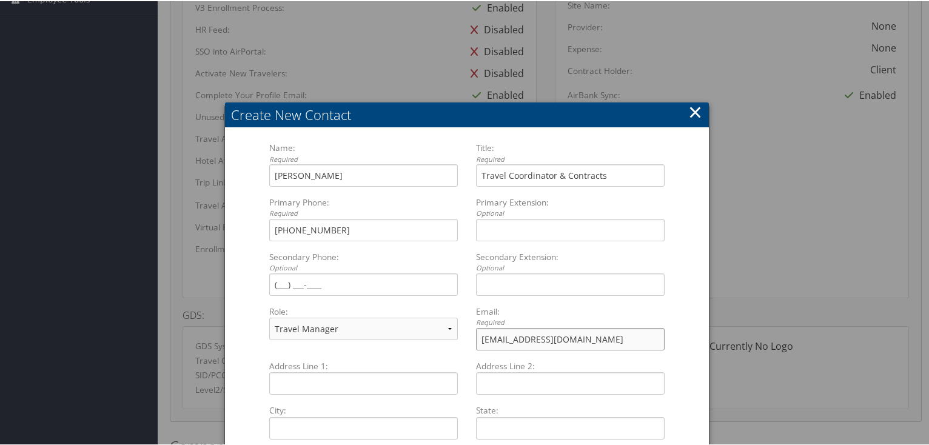
scroll to position [733, 0]
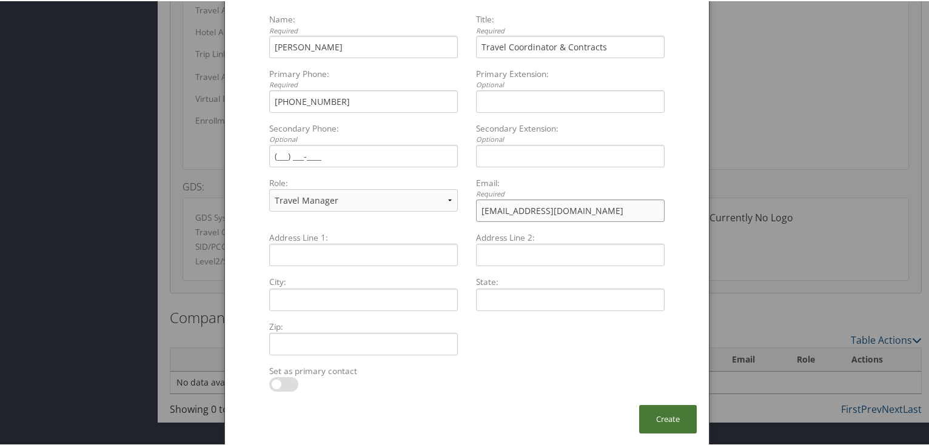
type input "bayleigh.hall@ams3sx.com"
click at [675, 423] on button "Create" at bounding box center [668, 418] width 58 height 29
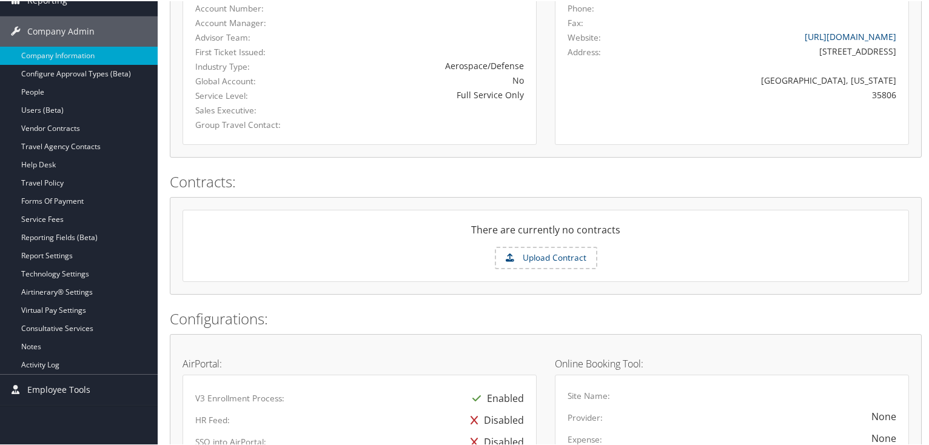
scroll to position [215, 0]
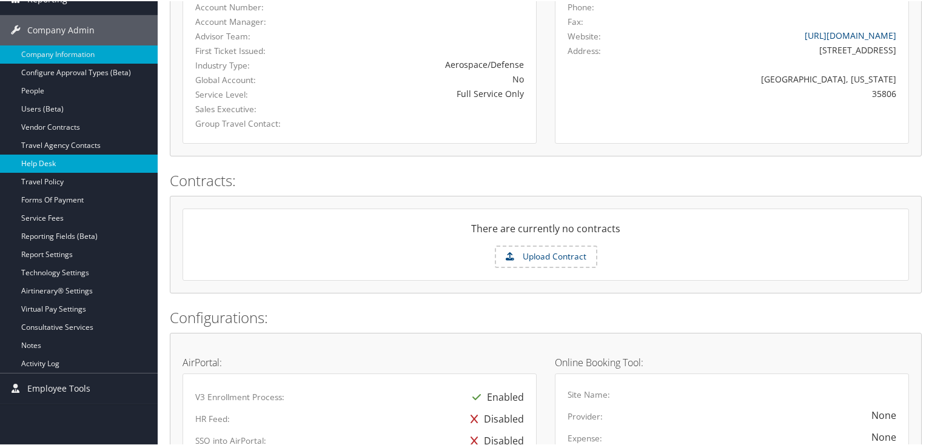
click at [36, 161] on link "Help Desk" at bounding box center [79, 162] width 158 height 18
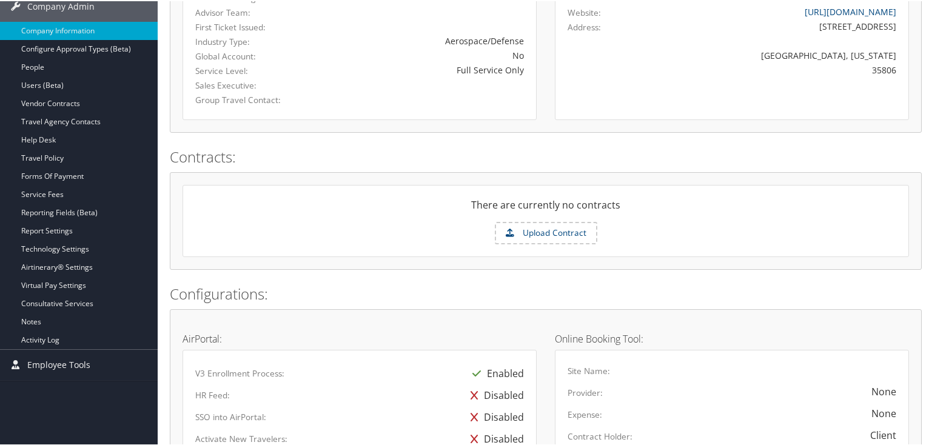
scroll to position [0, 0]
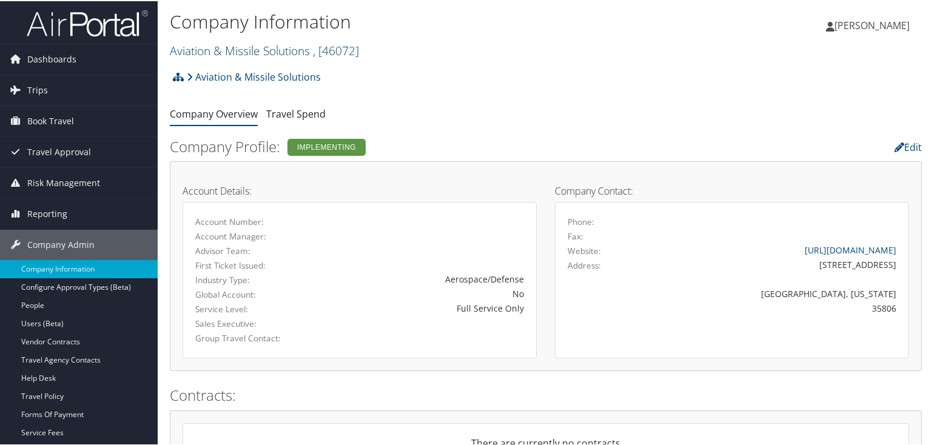
click at [291, 55] on link "Aviation & Missile Solutions , [ 46072 ]" at bounding box center [264, 49] width 189 height 16
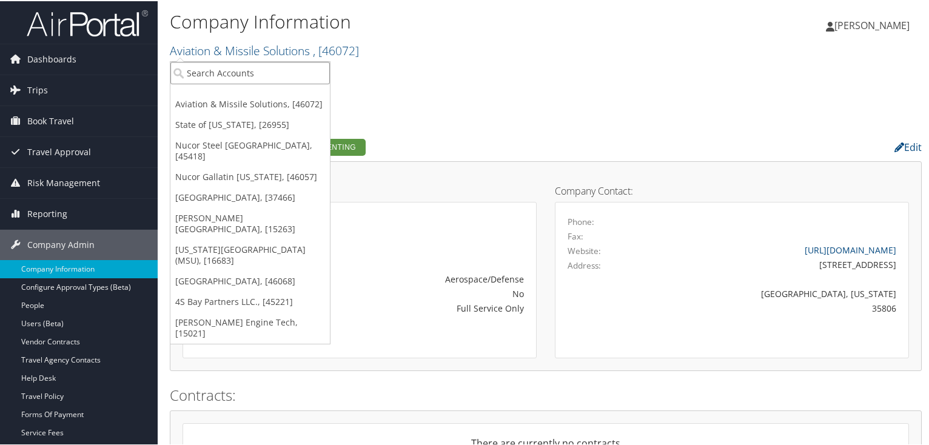
click at [243, 70] on input "search" at bounding box center [250, 72] width 160 height 22
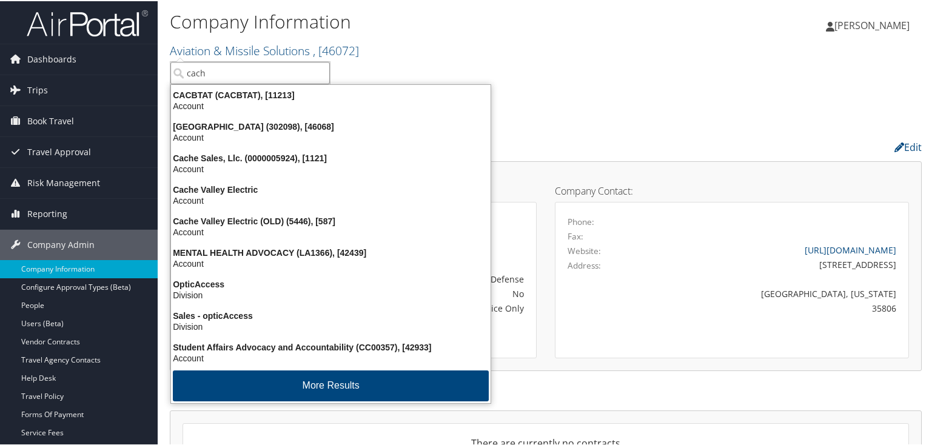
type input "cache"
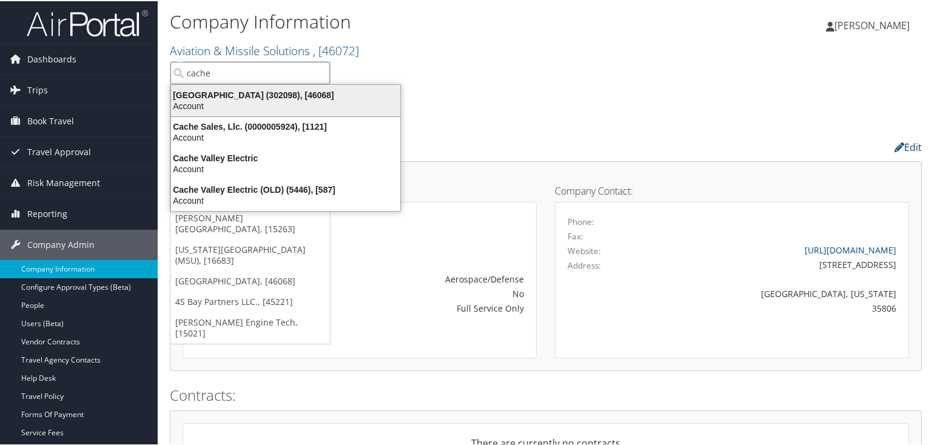
click at [245, 112] on div "Cache Creek Casino Resort (302098), [46068] Account" at bounding box center [286, 100] width 226 height 28
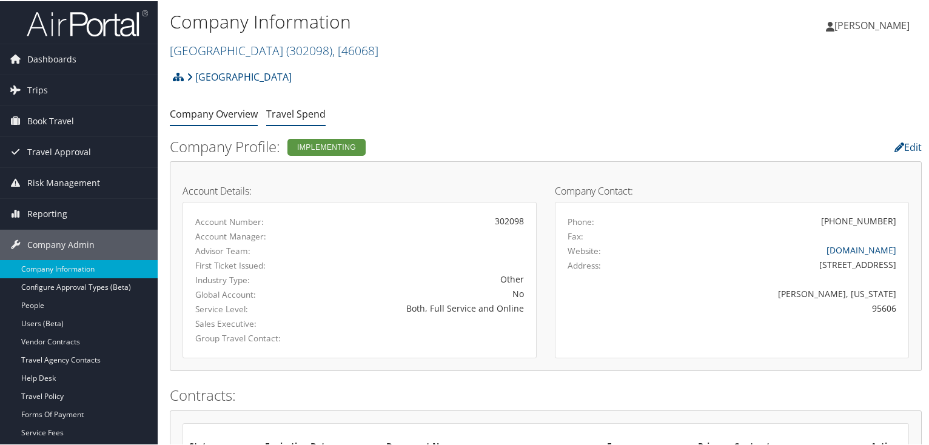
click at [298, 113] on link "Travel Spend" at bounding box center [295, 112] width 59 height 13
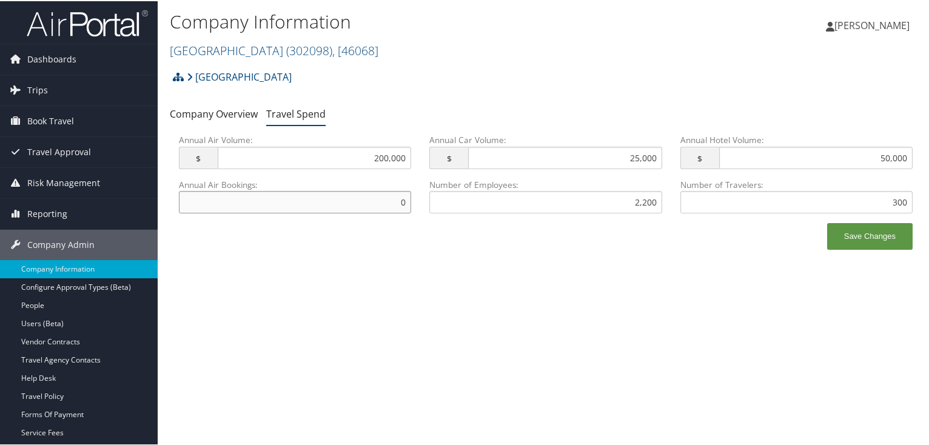
click at [403, 198] on input "0" at bounding box center [295, 201] width 232 height 22
type input "400"
click at [857, 234] on button "Save Changes" at bounding box center [871, 235] width 86 height 27
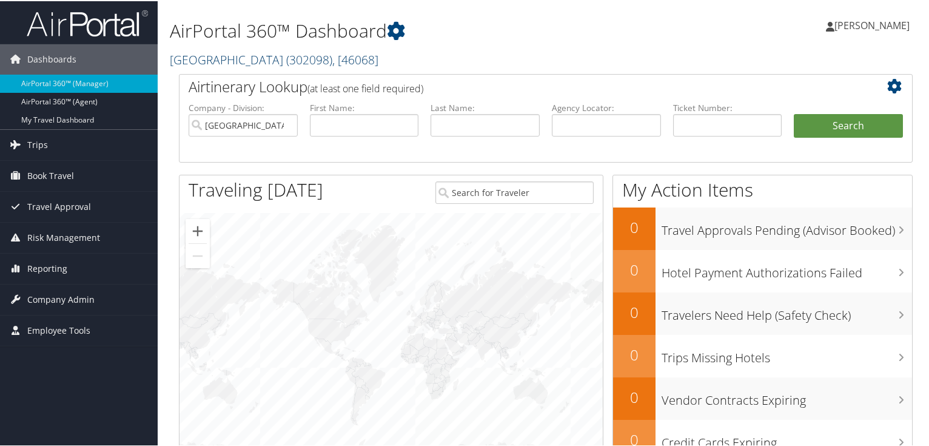
click at [379, 56] on span ", [ 46068 ]" at bounding box center [355, 58] width 46 height 16
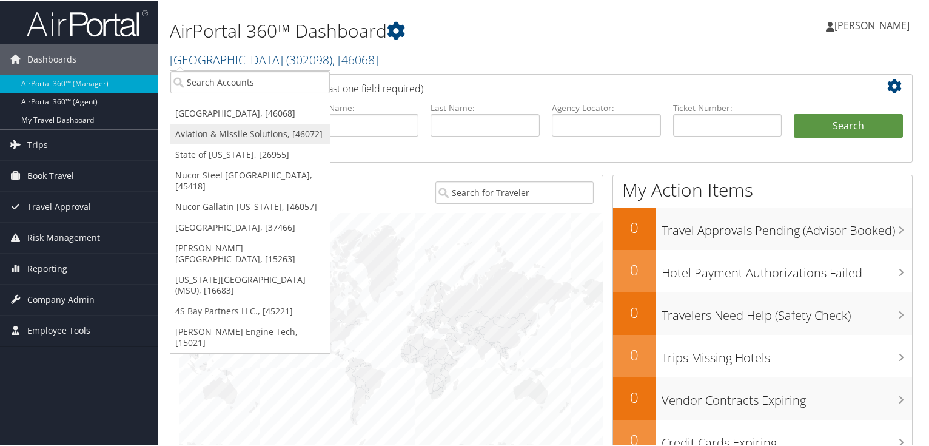
click at [265, 128] on link "Aviation & Missile Solutions, [46072]" at bounding box center [250, 133] width 160 height 21
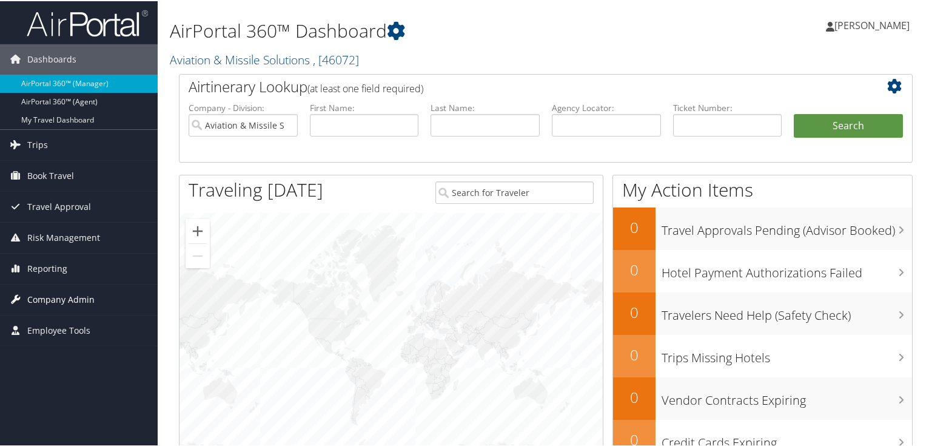
click at [56, 297] on span "Company Admin" at bounding box center [60, 298] width 67 height 30
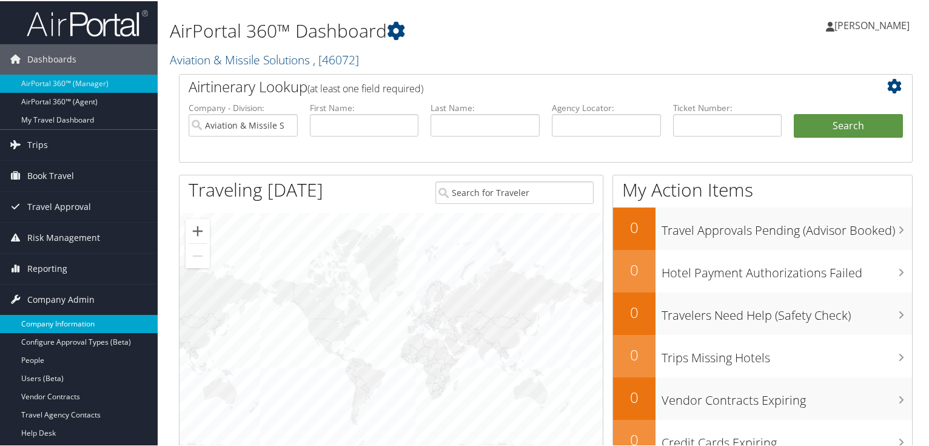
click at [56, 322] on link "Company Information" at bounding box center [79, 323] width 158 height 18
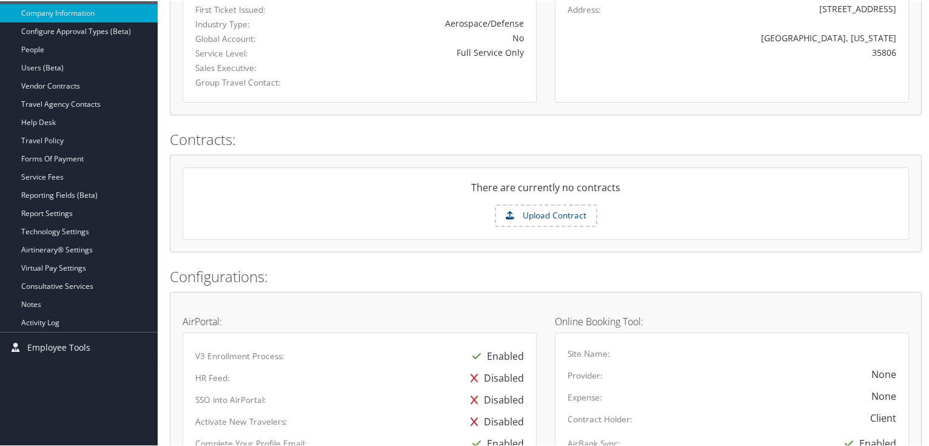
scroll to position [259, 0]
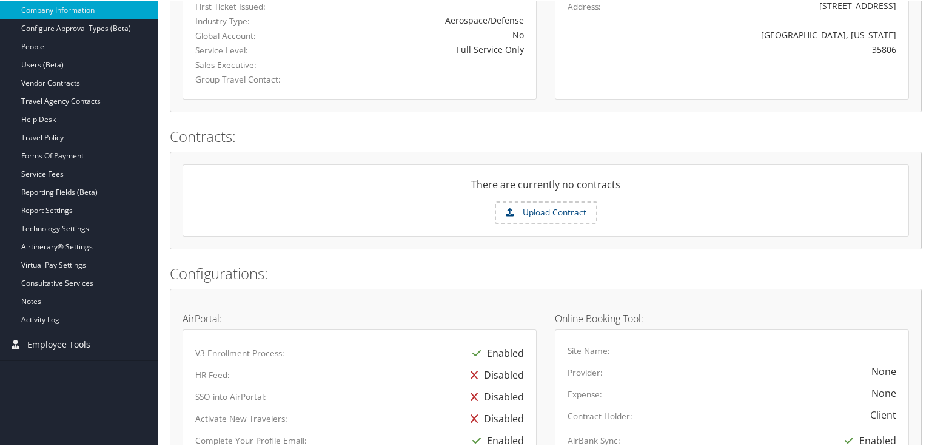
click at [540, 204] on label "Upload Contract" at bounding box center [546, 211] width 100 height 21
click at [0, 0] on input "Upload Contract" at bounding box center [0, 0] width 0 height 0
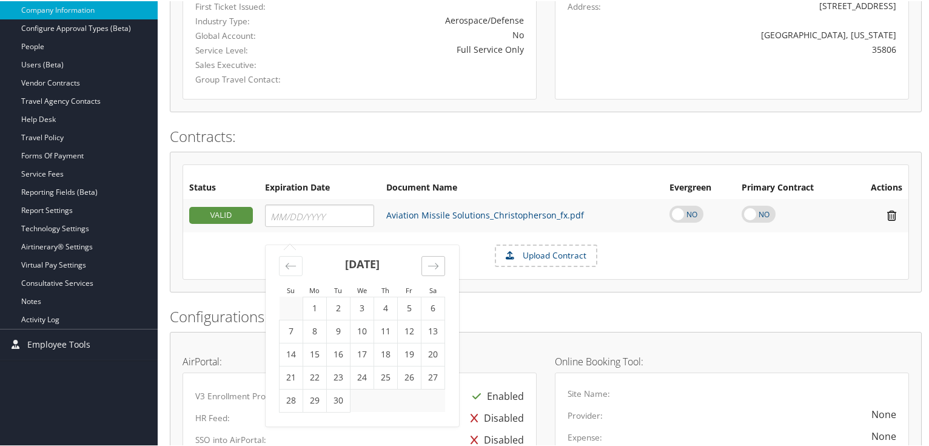
click at [437, 267] on icon "Move forward to switch to the next month." at bounding box center [434, 265] width 12 height 12
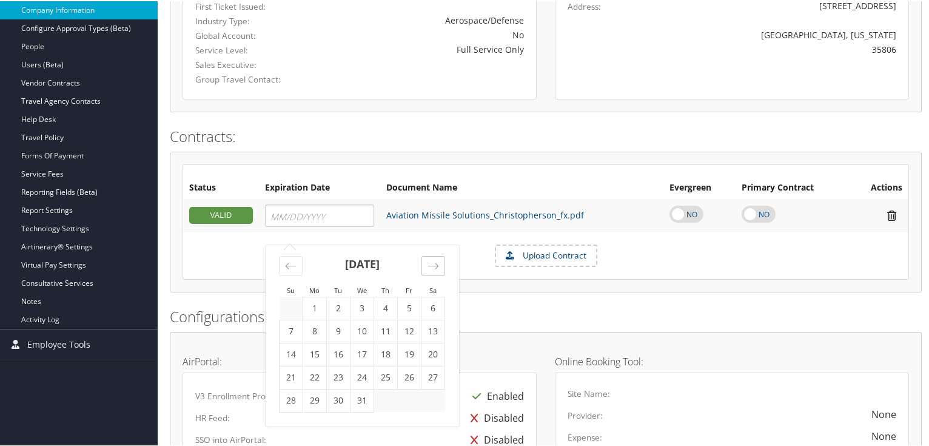
click at [437, 267] on icon "Move forward to switch to the next month." at bounding box center [434, 265] width 12 height 12
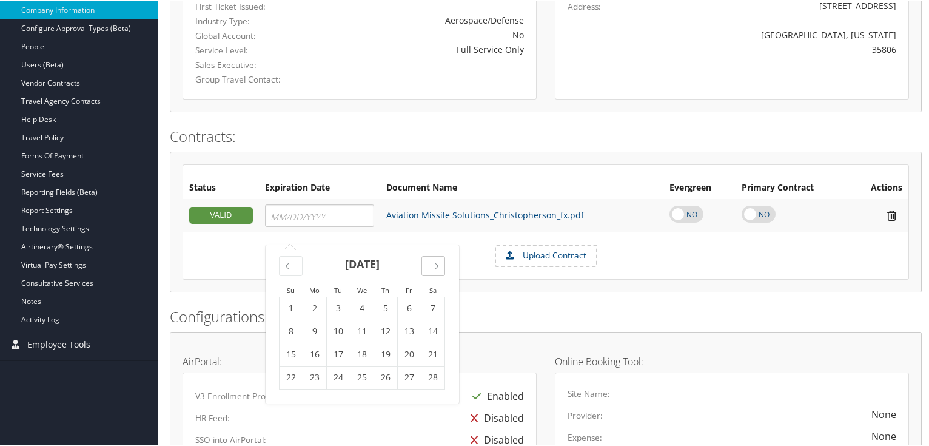
click at [437, 267] on icon "Move forward to switch to the next month." at bounding box center [434, 265] width 12 height 12
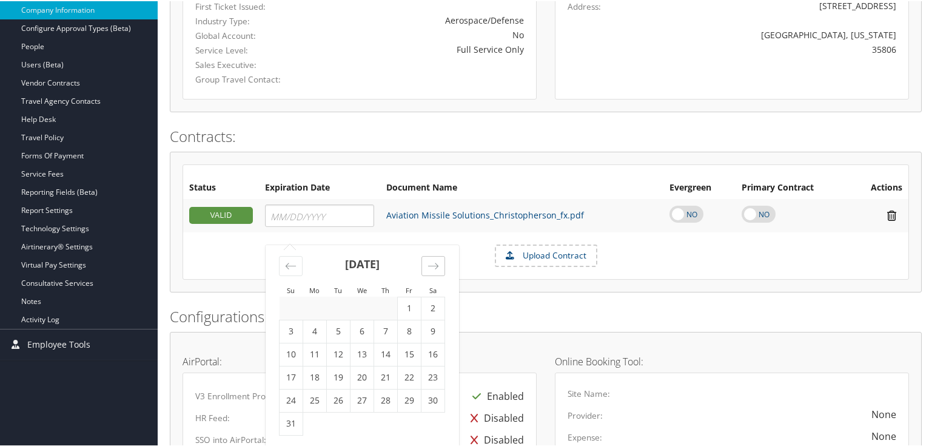
click at [437, 267] on icon "Move forward to switch to the next month." at bounding box center [434, 265] width 12 height 12
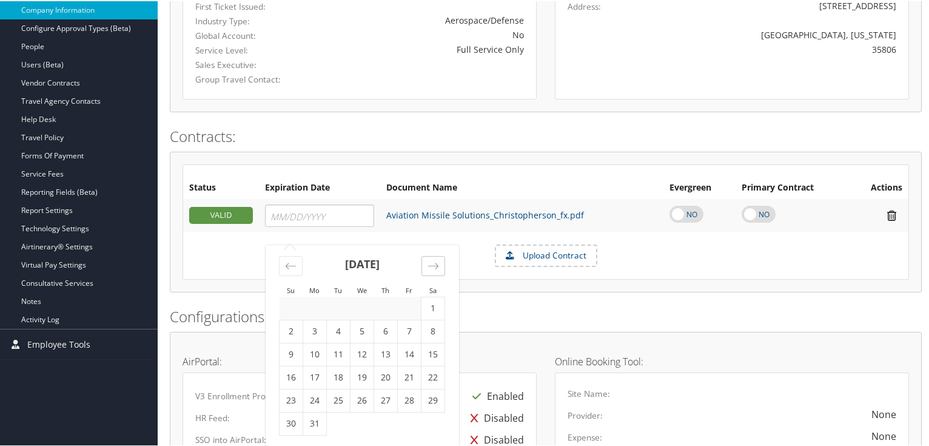
click at [437, 267] on icon "Move forward to switch to the next month." at bounding box center [434, 265] width 12 height 12
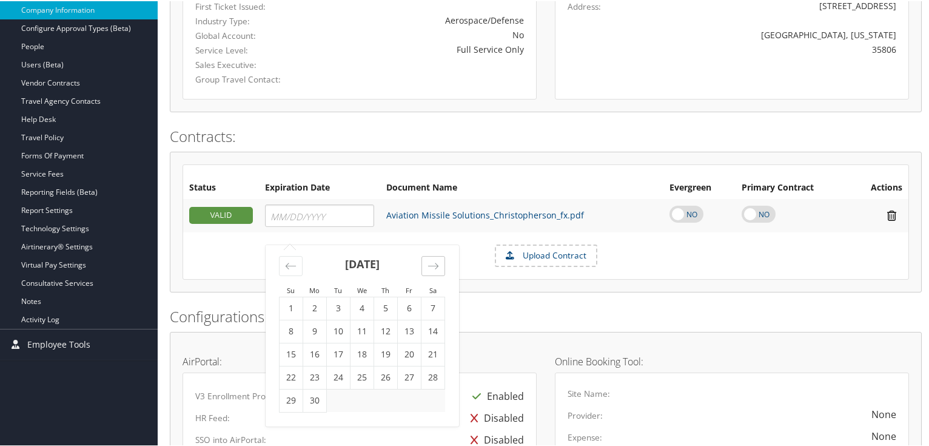
click at [437, 267] on icon "Move forward to switch to the next month." at bounding box center [434, 265] width 12 height 12
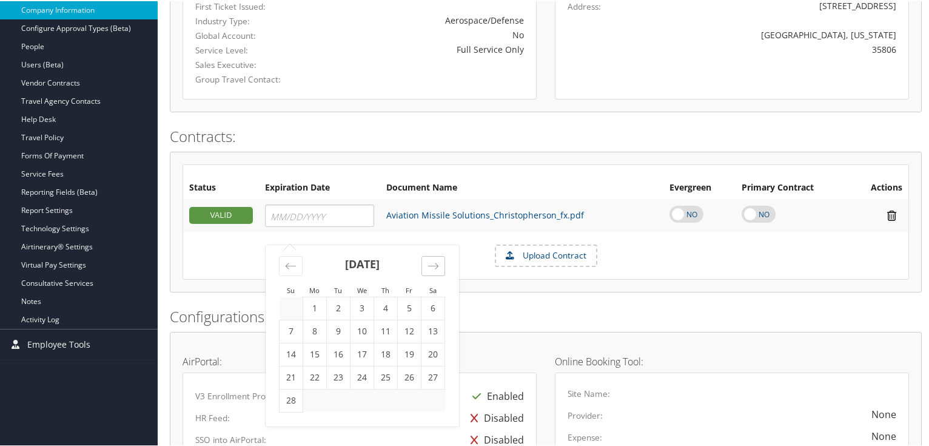
click at [437, 267] on icon "Move forward to switch to the next month." at bounding box center [434, 265] width 12 height 12
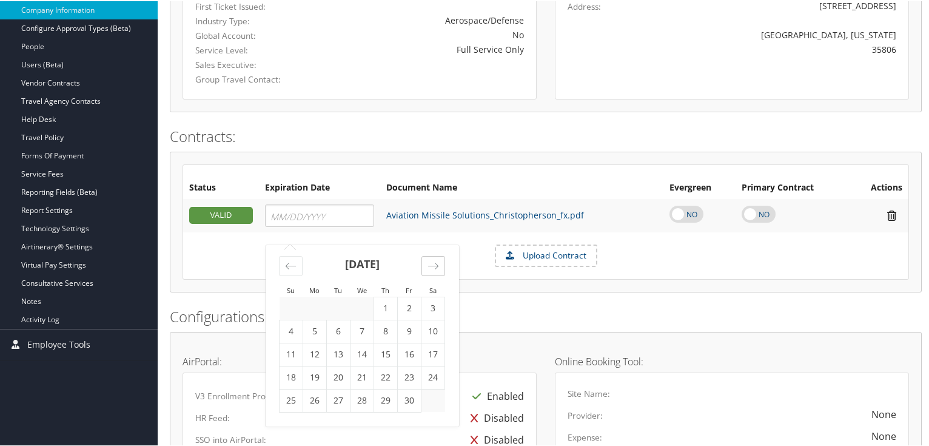
click at [437, 267] on icon "Move forward to switch to the next month." at bounding box center [434, 265] width 12 height 12
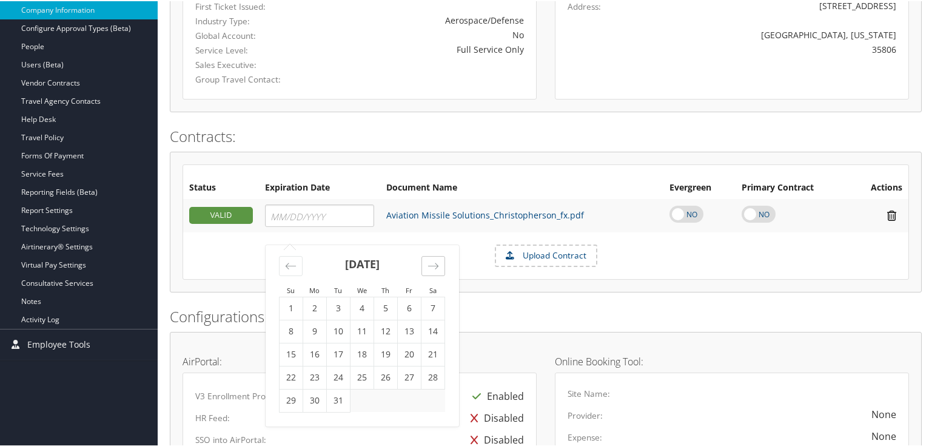
click at [437, 267] on icon "Move forward to switch to the next month." at bounding box center [434, 265] width 12 height 12
click at [298, 258] on div "Move backward to switch to the previous month." at bounding box center [291, 265] width 24 height 20
click at [318, 333] on td "6" at bounding box center [315, 330] width 24 height 23
type input "[DATE]"
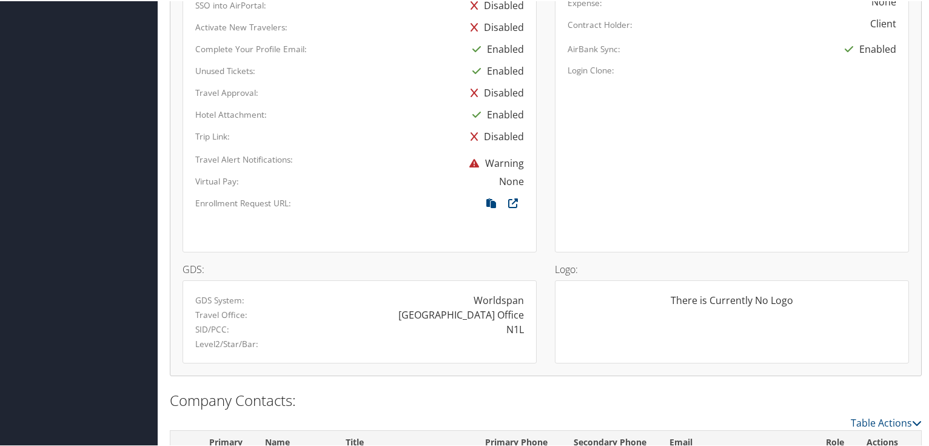
scroll to position [747, 0]
